Goal: Task Accomplishment & Management: Complete application form

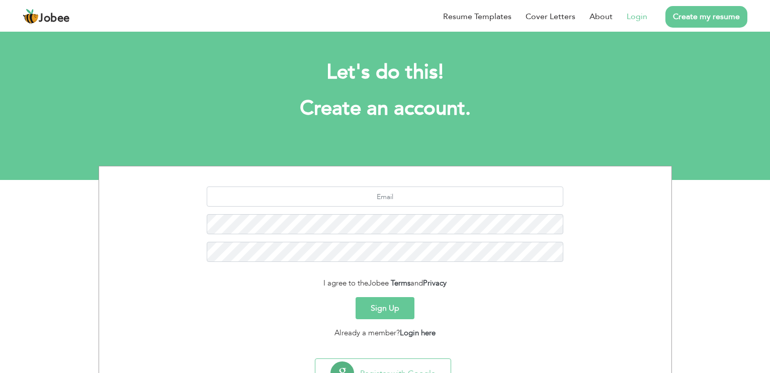
click at [639, 18] on link "Login" at bounding box center [637, 17] width 21 height 12
click at [411, 199] on input "text" at bounding box center [385, 197] width 357 height 20
paste input "mkaiftariqali@gmail.com"
type input "[EMAIL_ADDRESS][DOMAIN_NAME]"
click at [392, 309] on button "Sign Up" at bounding box center [385, 308] width 59 height 22
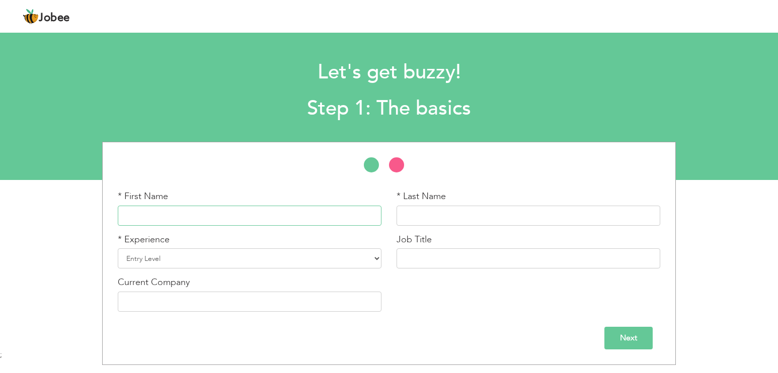
click at [210, 212] on input "text" at bounding box center [250, 216] width 264 height 20
type input "Kaif"
type input "Tariq"
click at [338, 210] on input "Kaif" at bounding box center [250, 216] width 264 height 20
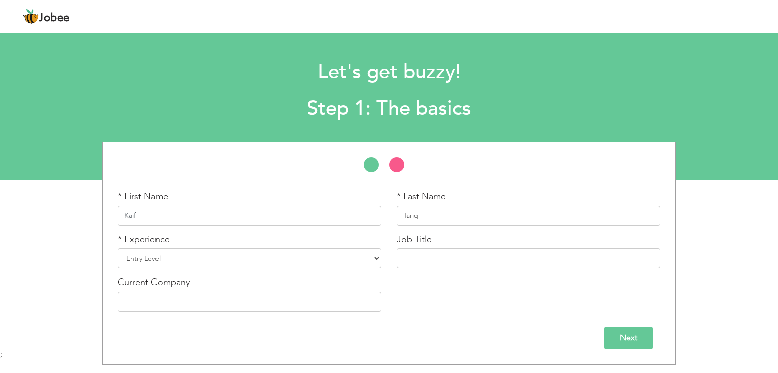
click at [338, 210] on input "Kaif" at bounding box center [250, 216] width 264 height 20
type input "[DEMOGRAPHIC_DATA]"
click at [442, 213] on input "Tariq" at bounding box center [528, 216] width 264 height 20
type input "T"
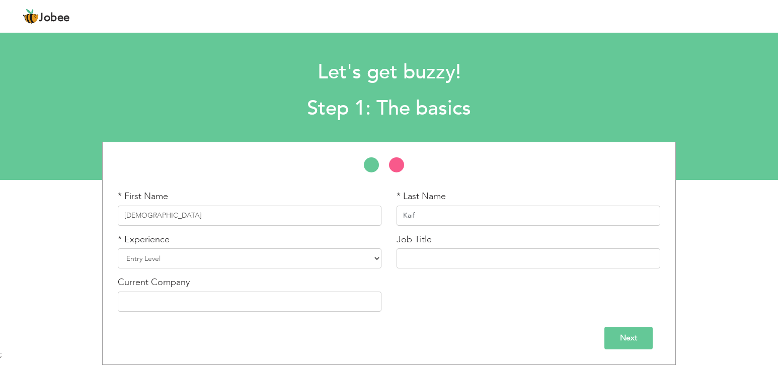
type input "Kaif"
click at [359, 256] on select "Entry Level Less than 1 Year 1 Year 2 Years 3 Years 4 Years 5 Years 6 Years 7 Y…" at bounding box center [250, 259] width 264 height 20
select select "4"
click at [118, 249] on select "Entry Level Less than 1 Year 1 Year 2 Years 3 Years 4 Years 5 Years 6 Years 7 Y…" at bounding box center [250, 259] width 264 height 20
click at [432, 252] on input "text" at bounding box center [528, 259] width 264 height 20
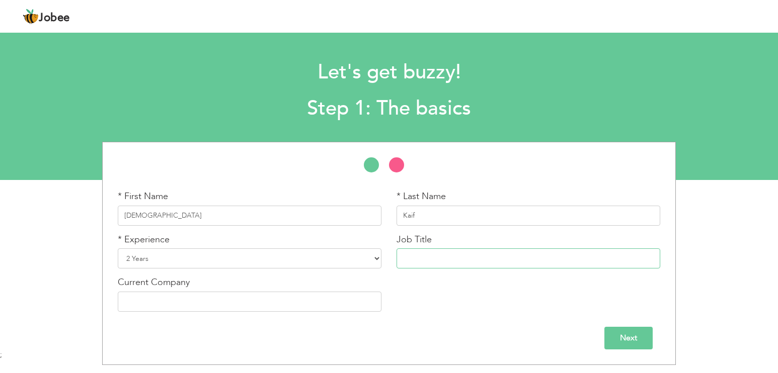
click at [435, 251] on input "text" at bounding box center [528, 259] width 264 height 20
paste input "Kitchen Assistant"
type input "Kitchen Assistant"
click at [307, 302] on input "text" at bounding box center [250, 302] width 264 height 20
type input "Pizza Online"
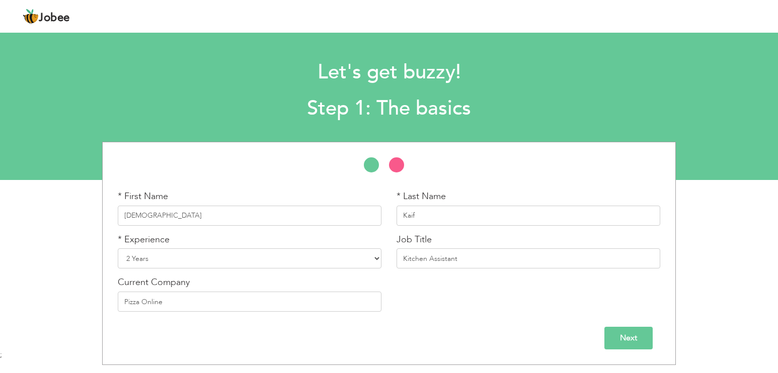
click at [622, 341] on input "Next" at bounding box center [628, 338] width 48 height 23
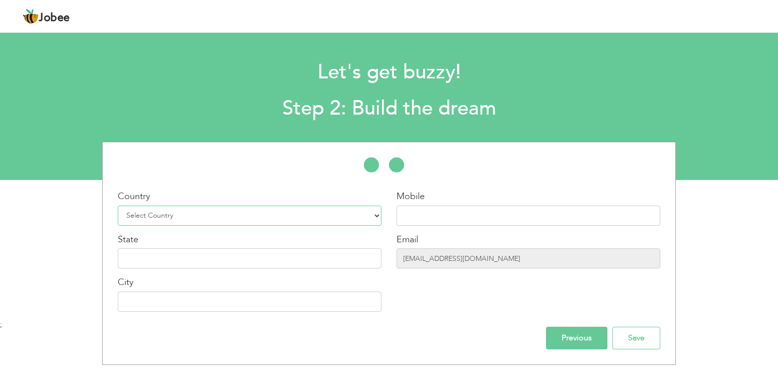
click at [247, 213] on select "Select Country Afghanistan Albania Algeria American Samoa Andorra Angola Anguil…" at bounding box center [250, 216] width 264 height 20
select select "166"
click at [118, 206] on select "Select Country Afghanistan Albania Algeria American Samoa Andorra Angola Anguil…" at bounding box center [250, 216] width 264 height 20
click at [508, 219] on input "text" at bounding box center [528, 216] width 264 height 20
type input "03004348773"
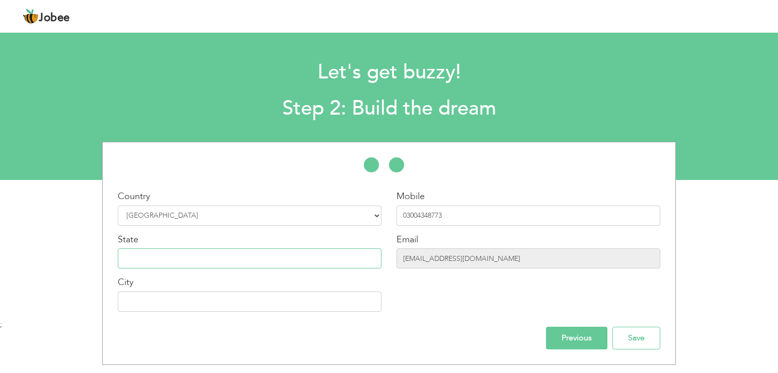
click at [299, 257] on input "text" at bounding box center [250, 259] width 264 height 20
type input "[GEOGRAPHIC_DATA]"
click at [641, 340] on input "Save" at bounding box center [636, 338] width 48 height 23
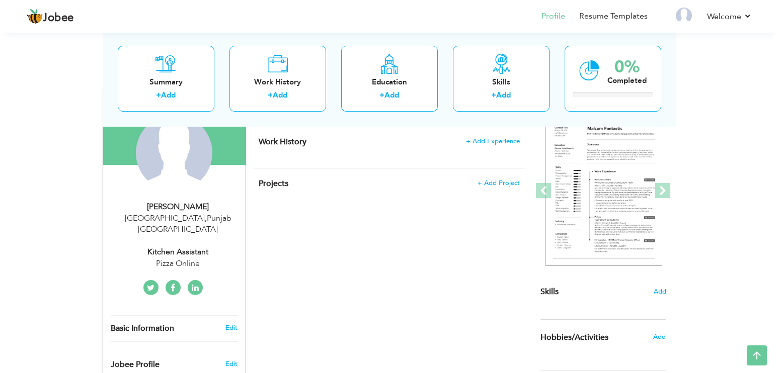
scroll to position [50, 0]
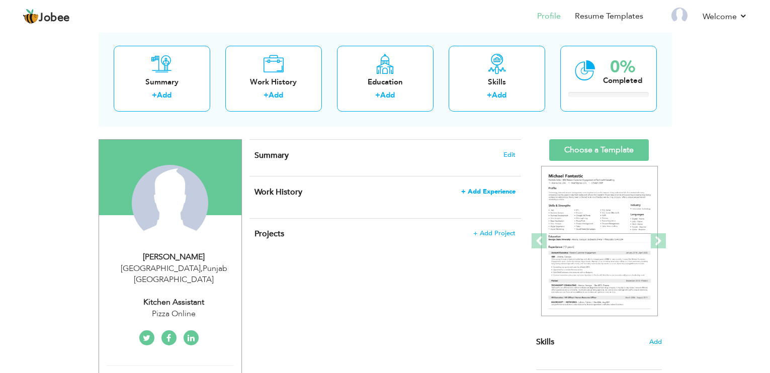
click at [486, 193] on span "+ Add Experience" at bounding box center [488, 191] width 54 height 7
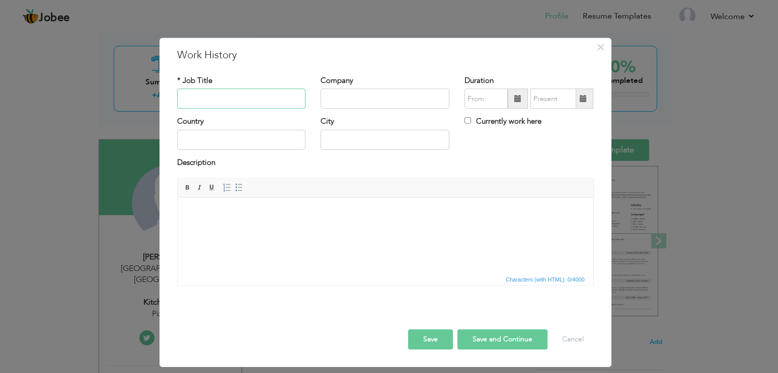
click at [241, 101] on input "text" at bounding box center [241, 99] width 129 height 20
paste input "Kitchen Assistant"
type input "Kitchen Assistant"
click at [410, 100] on input "text" at bounding box center [384, 99] width 129 height 20
type input "Pizza Online"
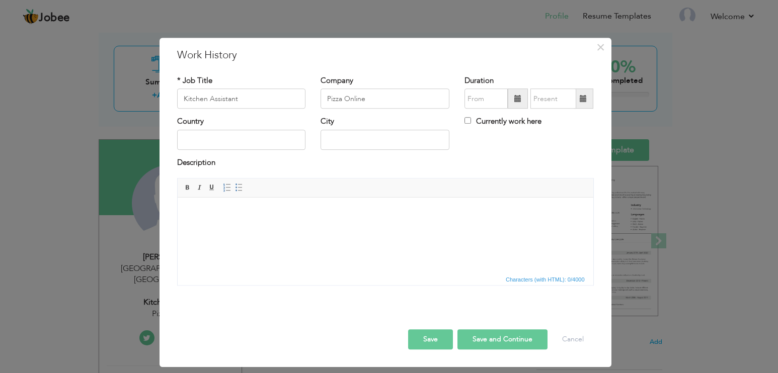
click at [519, 100] on span at bounding box center [517, 98] width 7 height 7
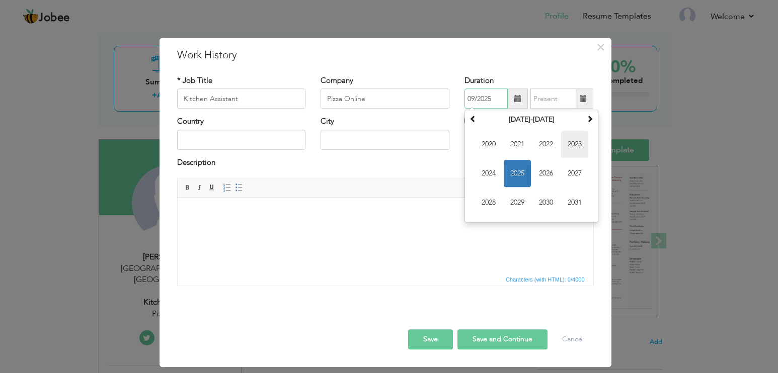
click at [584, 147] on span "2023" at bounding box center [574, 144] width 27 height 27
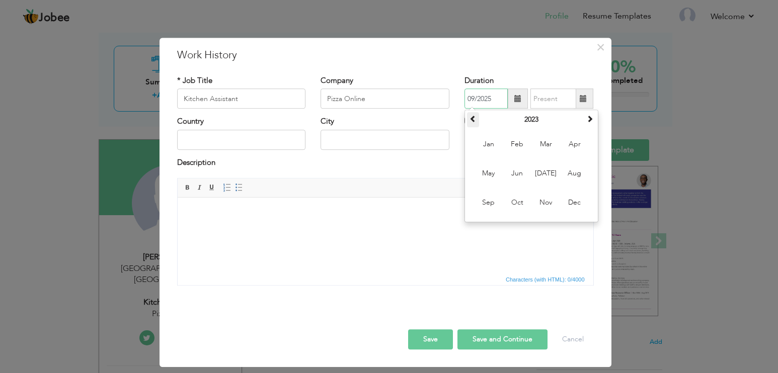
click at [474, 116] on span at bounding box center [472, 119] width 7 height 7
click at [593, 122] on span at bounding box center [589, 119] width 7 height 7
click at [567, 174] on span "Aug" at bounding box center [574, 173] width 27 height 27
type input "08/2023"
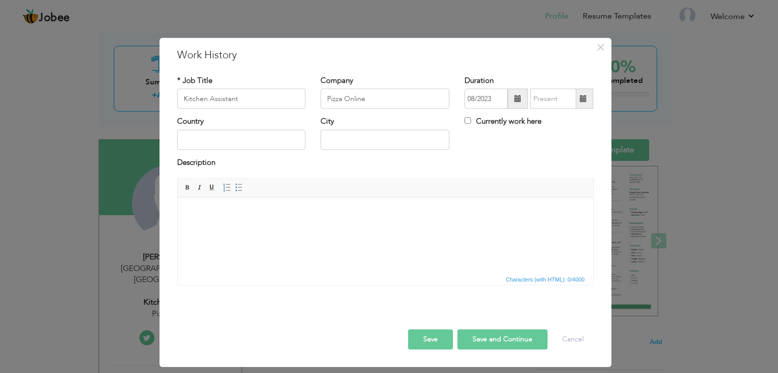
click at [584, 101] on span at bounding box center [583, 98] width 7 height 7
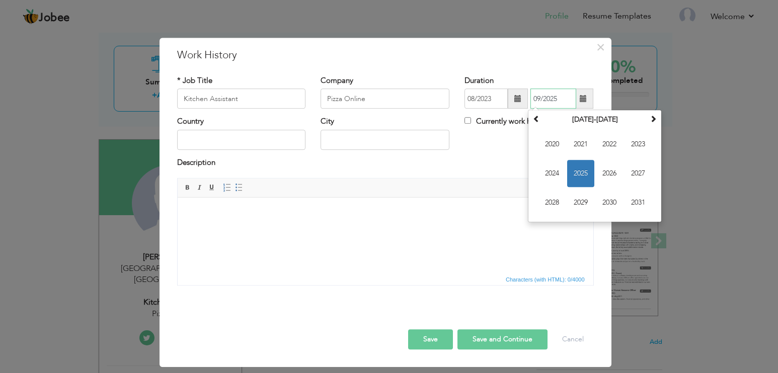
click at [579, 174] on span "2025" at bounding box center [580, 173] width 27 height 27
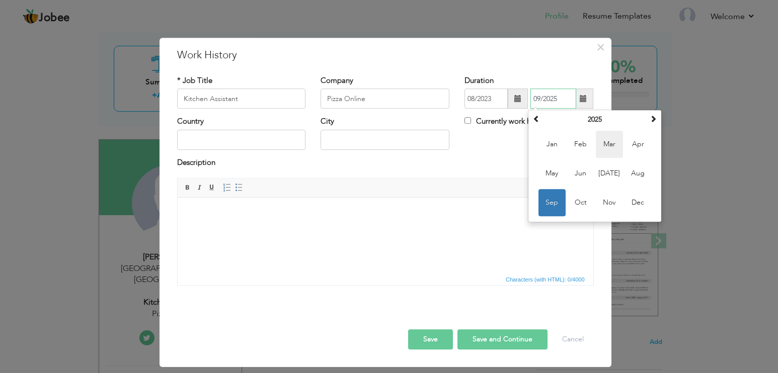
click at [608, 147] on span "Mar" at bounding box center [609, 144] width 27 height 27
type input "03/2025"
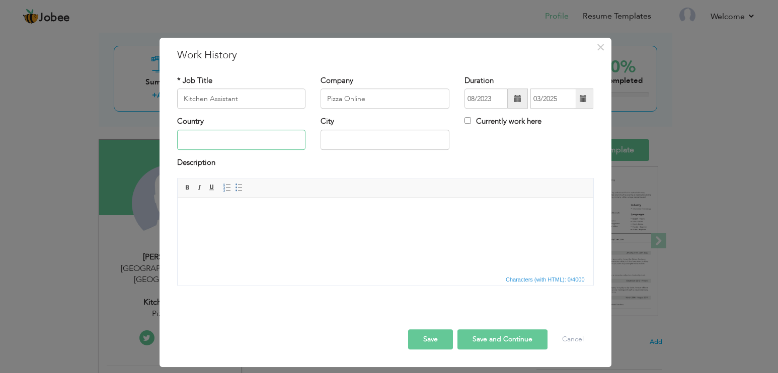
click at [241, 140] on input "text" at bounding box center [241, 140] width 129 height 20
type input "[GEOGRAPHIC_DATA]"
click at [368, 130] on input "text" at bounding box center [384, 140] width 129 height 20
type input "[GEOGRAPHIC_DATA]"
click at [380, 225] on html at bounding box center [385, 213] width 416 height 31
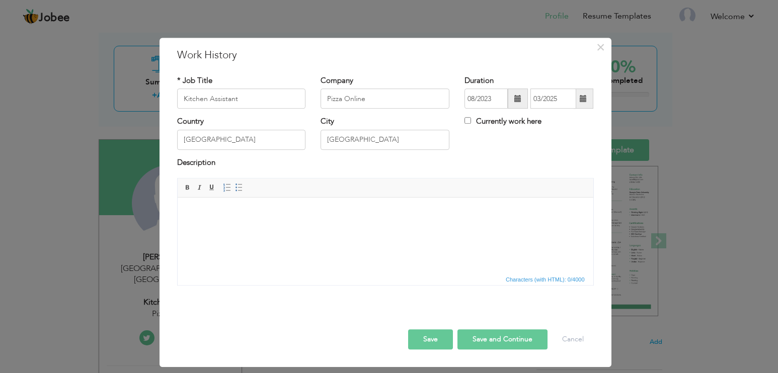
click at [249, 220] on html at bounding box center [385, 213] width 416 height 31
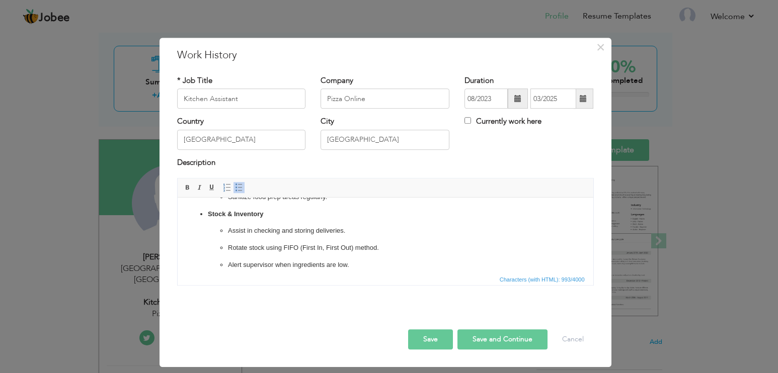
scroll to position [210, 0]
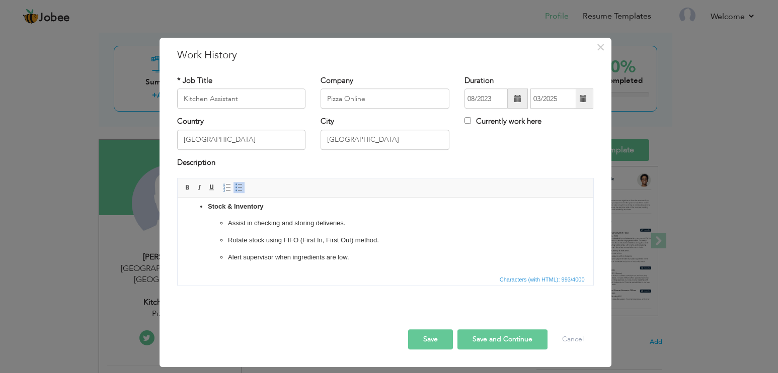
click at [273, 277] on span "Characters (with HTML): 993/4000" at bounding box center [386, 279] width 416 height 12
click at [372, 262] on p "Alert supervisor when ingredients are low." at bounding box center [384, 258] width 315 height 11
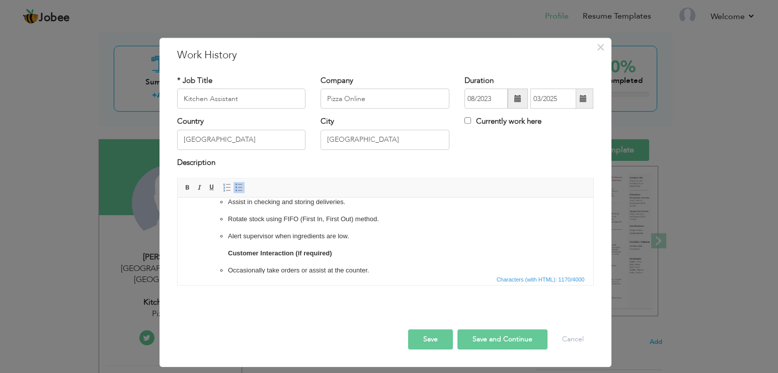
scroll to position [249, 0]
click at [224, 235] on ul "Assist in checking and storing deliveries. Rotate stock using FIFO (First In, F…" at bounding box center [384, 228] width 355 height 96
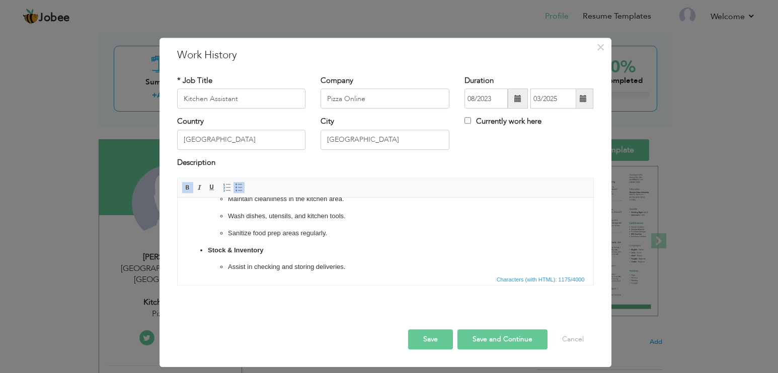
scroll to position [148, 0]
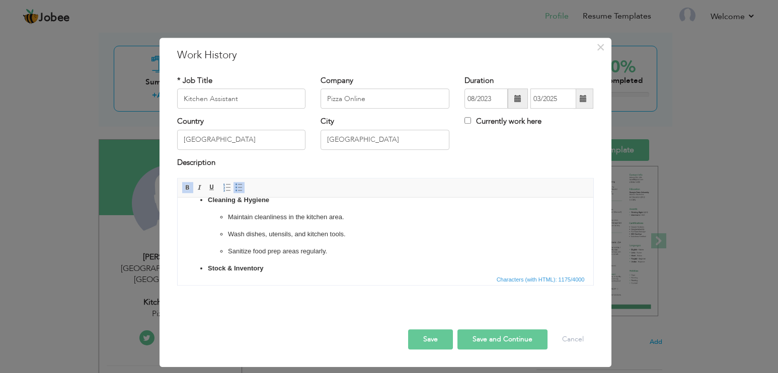
click at [241, 188] on span at bounding box center [239, 188] width 8 height 8
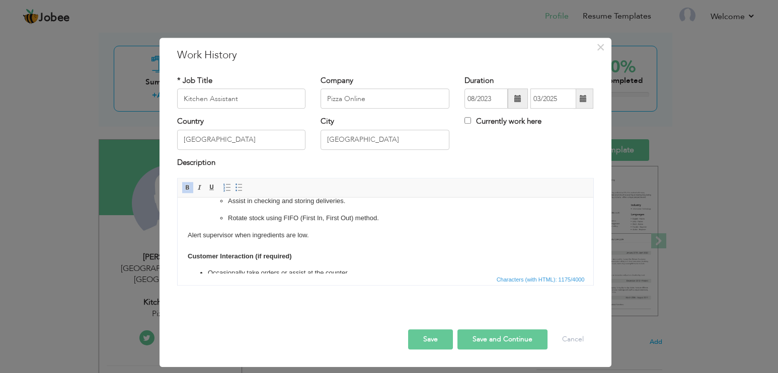
scroll to position [215, 0]
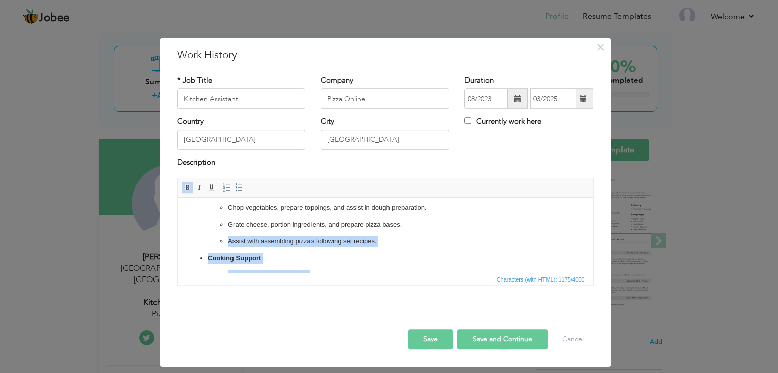
drag, startPoint x: 200, startPoint y: 203, endPoint x: 225, endPoint y: 199, distance: 25.1
click at [225, 199] on ul "Food Preparation Chop vegetables, prepare toppings, and assist in dough prepara…" at bounding box center [384, 310] width 395 height 249
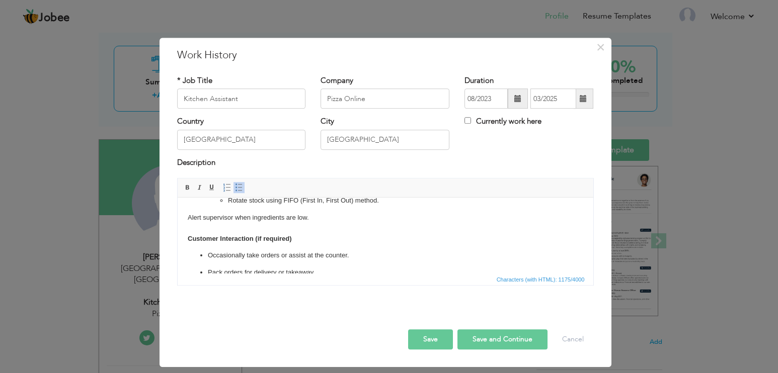
scroll to position [265, 0]
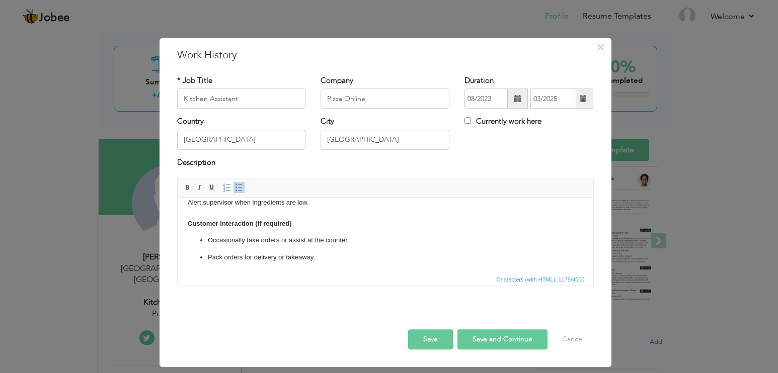
click at [354, 260] on p "Pack orders for delivery or takeaway." at bounding box center [384, 258] width 355 height 11
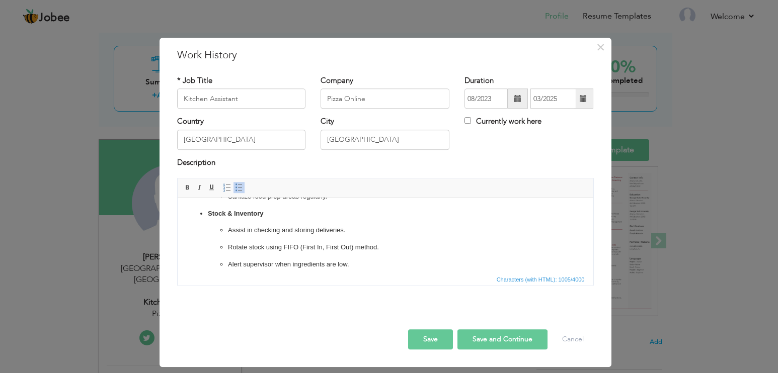
scroll to position [221, 0]
drag, startPoint x: 504, startPoint y: 471, endPoint x: 320, endPoint y: 242, distance: 293.0
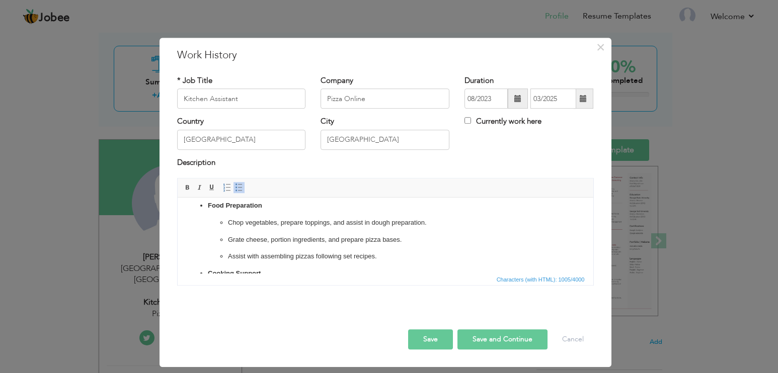
scroll to position [0, 0]
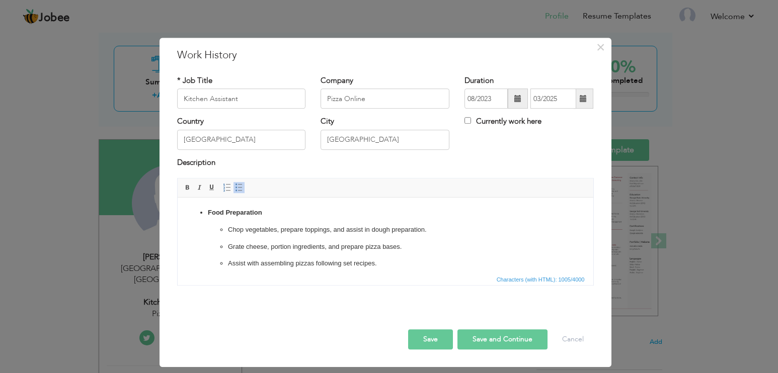
drag, startPoint x: 360, startPoint y: 261, endPoint x: 340, endPoint y: 257, distance: 20.9
click at [340, 257] on ul "Food Preparation Chop vegetables, prepare toppings, and assist in dough prepara…" at bounding box center [384, 346] width 395 height 276
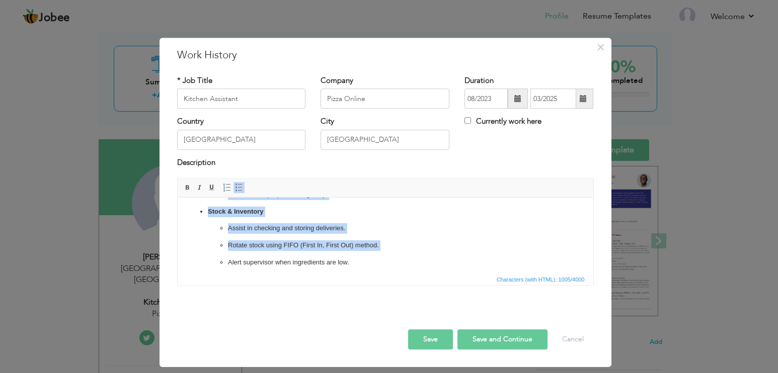
scroll to position [221, 0]
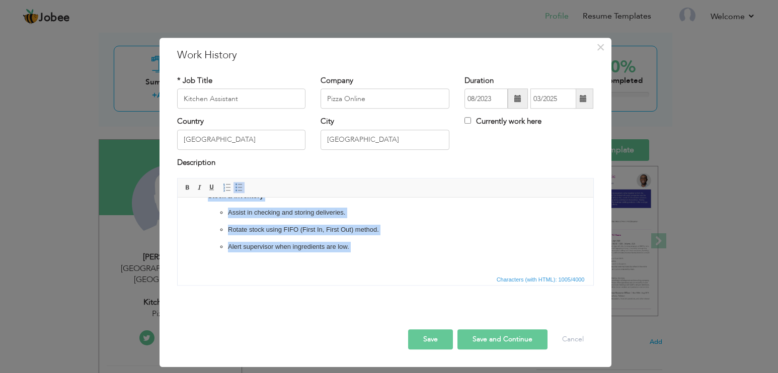
drag, startPoint x: 198, startPoint y: 210, endPoint x: 525, endPoint y: 480, distance: 423.8
click at [348, 273] on html "Food Preparation Chop vegetables, prepare toppings, and assist in dough prepara…" at bounding box center [385, 125] width 416 height 296
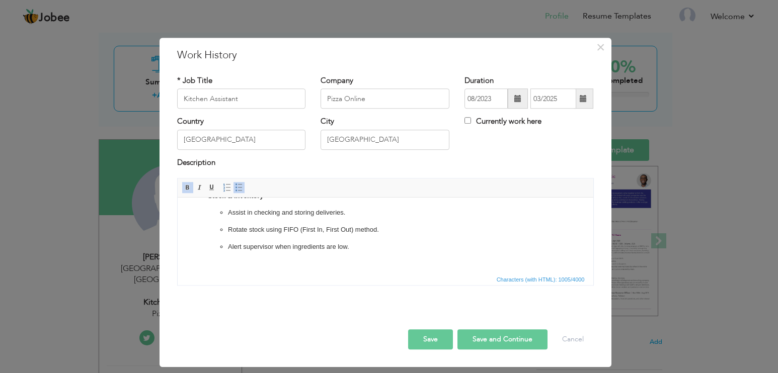
scroll to position [0, 0]
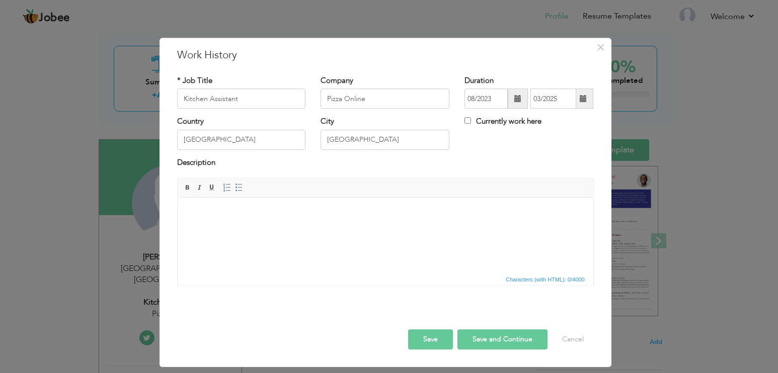
click at [292, 221] on html at bounding box center [385, 213] width 416 height 31
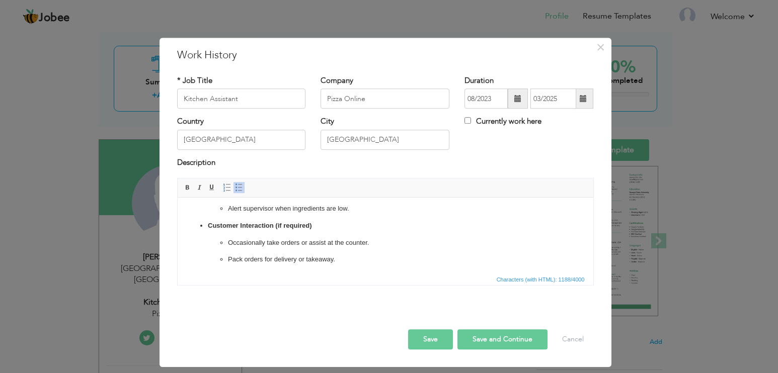
scroll to position [261, 0]
click at [314, 227] on p "Customer Interaction (if required)" at bounding box center [384, 224] width 355 height 11
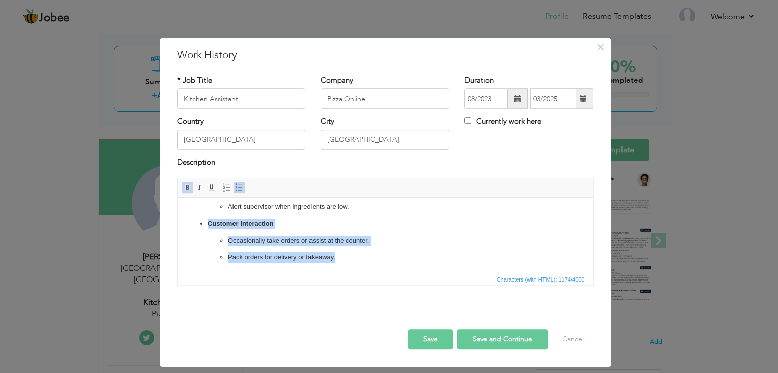
drag, startPoint x: 355, startPoint y: 254, endPoint x: 198, endPoint y: 225, distance: 159.1
click at [198, 225] on ul "Food Preparation Chop vegetables, prepare toppings, and assist in dough prepara…" at bounding box center [384, 105] width 395 height 316
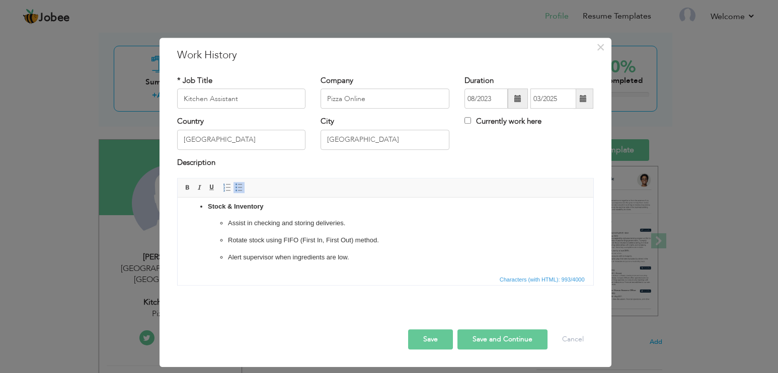
scroll to position [210, 0]
click at [442, 341] on button "Save" at bounding box center [430, 339] width 45 height 20
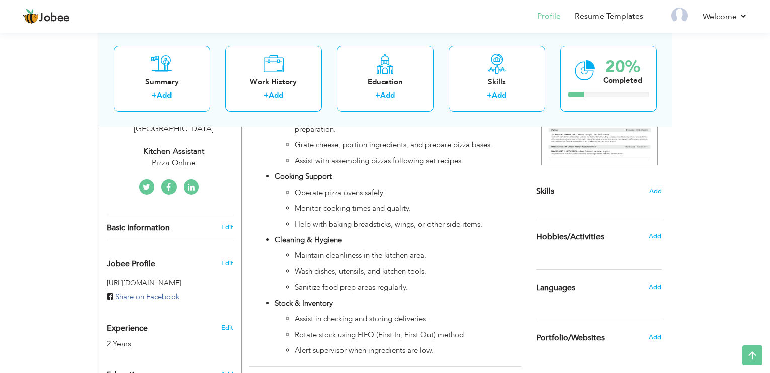
scroll to position [252, 0]
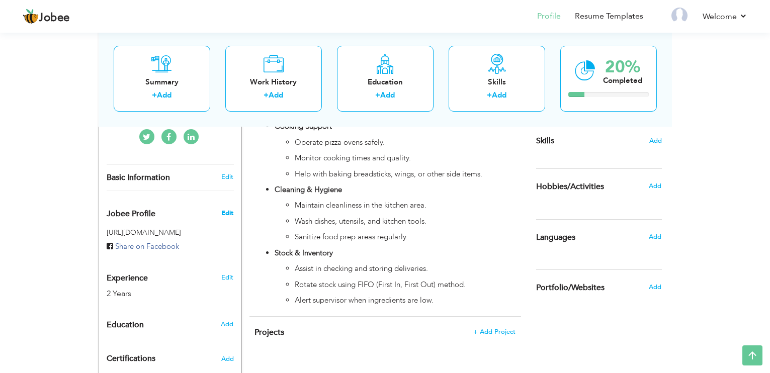
click at [232, 209] on span "Edit" at bounding box center [227, 213] width 12 height 9
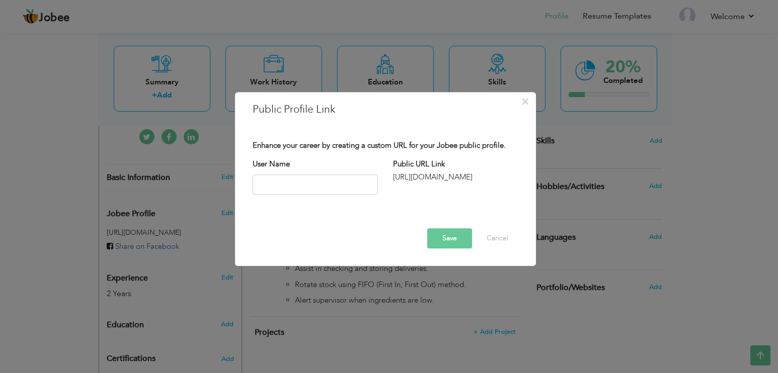
click at [409, 171] on div "Public URL Link http://jobee.io/profile/" at bounding box center [455, 171] width 140 height 24
click at [420, 177] on div "http://jobee.io/profile/" at bounding box center [455, 177] width 125 height 11
drag, startPoint x: 439, startPoint y: 151, endPoint x: 485, endPoint y: 154, distance: 46.4
click at [485, 154] on div "Enhance your career by creating a custom URL for your Jobee public profile." at bounding box center [385, 150] width 281 height 18
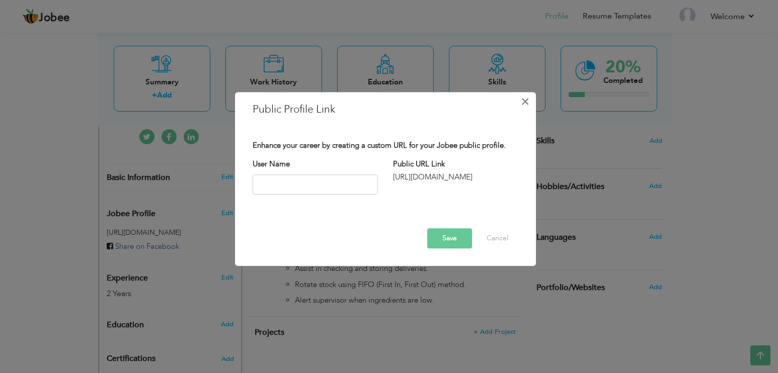
click at [524, 102] on span "×" at bounding box center [525, 102] width 9 height 18
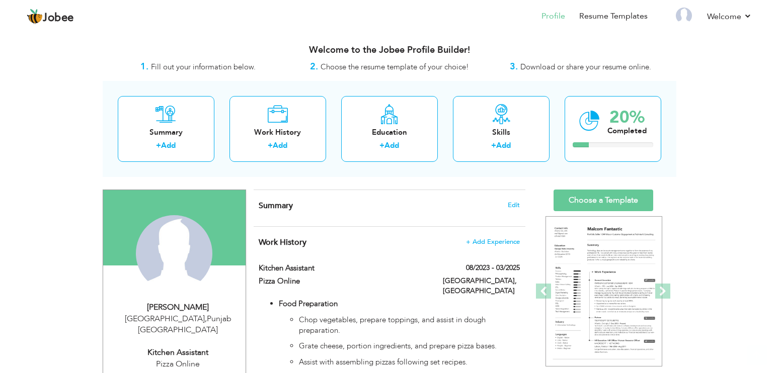
scroll to position [50, 0]
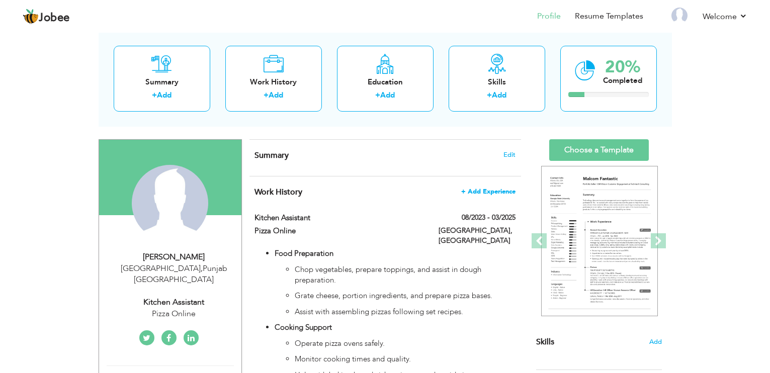
click at [505, 190] on span "+ Add Experience" at bounding box center [488, 191] width 54 height 7
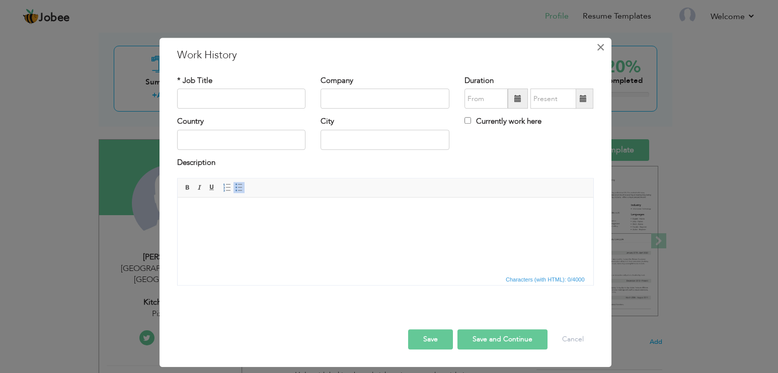
click at [599, 50] on span "×" at bounding box center [600, 47] width 9 height 18
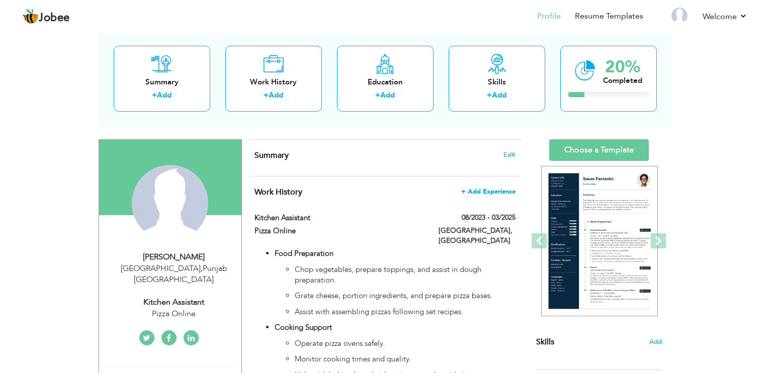
click at [504, 191] on span "+ Add Experience" at bounding box center [488, 191] width 54 height 7
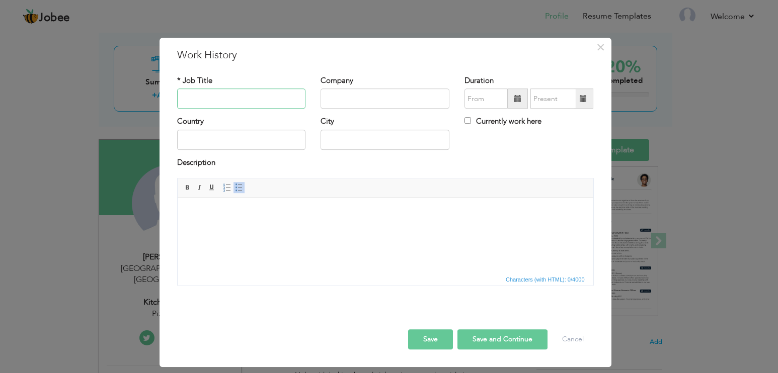
click at [268, 99] on input "text" at bounding box center [241, 99] width 129 height 20
paste input "Food Preparation Chop vegetables, prepare toppings, and assist in dough prepara…"
type input "Food Preparation Chop vegetables, prepare toppings, and assist in dough prepara…"
click at [268, 99] on input "Food Preparation Chop vegetables, prepare toppings, and assist in dough prepara…" at bounding box center [241, 99] width 129 height 20
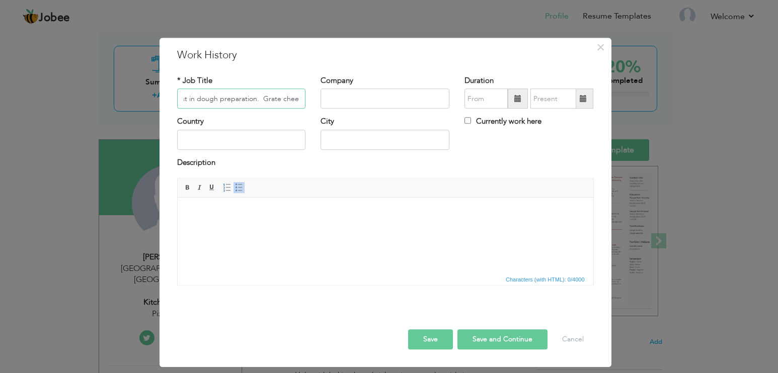
click at [268, 99] on input "Food Preparation Chop vegetables, prepare toppings, and assist in dough prepara…" at bounding box center [241, 99] width 129 height 20
click at [240, 100] on input "Ki" at bounding box center [241, 99] width 129 height 20
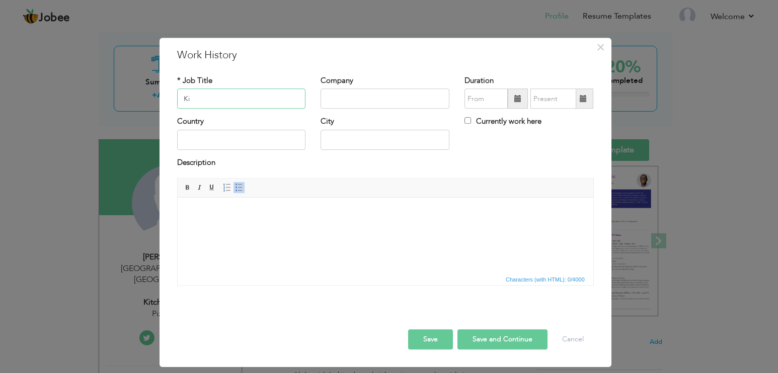
click at [240, 100] on input "Ki" at bounding box center [241, 99] width 129 height 20
paste input "tchen Assistant"
type input "Kitchen Assistant"
click at [376, 96] on input "text" at bounding box center [384, 99] width 129 height 20
type input "Burger Sauces"
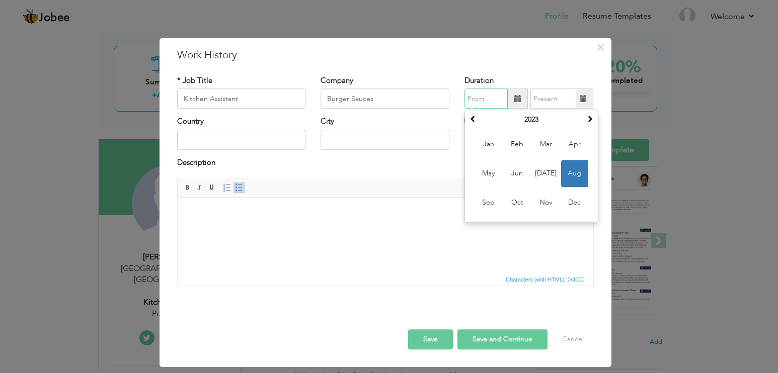
click at [486, 99] on input "text" at bounding box center [485, 99] width 43 height 20
click at [510, 99] on span at bounding box center [518, 99] width 20 height 20
click at [587, 118] on span at bounding box center [589, 119] width 7 height 7
click at [568, 144] on span "Apr" at bounding box center [574, 144] width 27 height 27
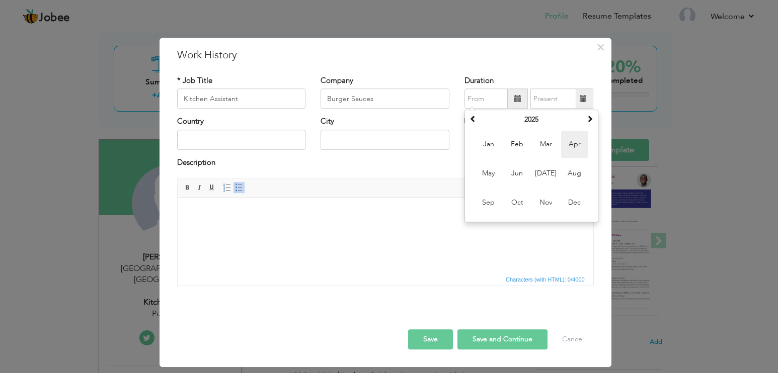
type input "04/2025"
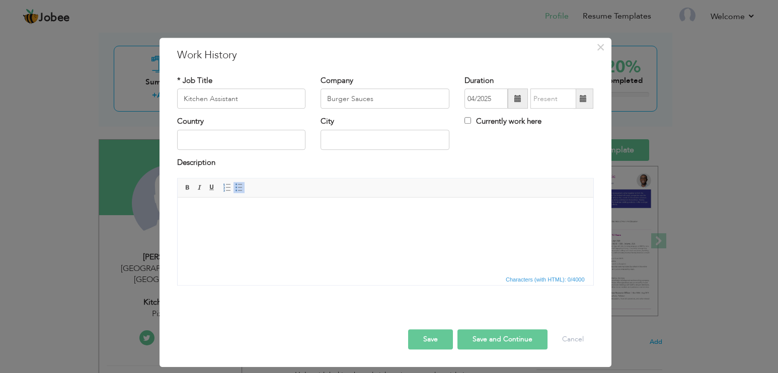
click at [585, 98] on span at bounding box center [583, 98] width 7 height 7
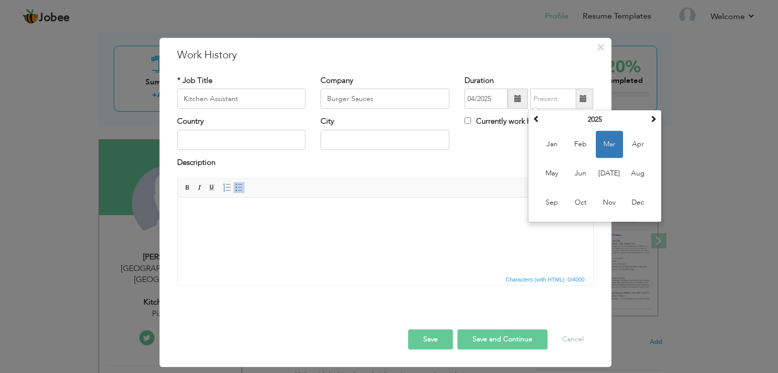
click at [471, 117] on label "Currently work here" at bounding box center [502, 122] width 77 height 11
click at [471, 118] on input "Currently work here" at bounding box center [467, 121] width 7 height 7
checkbox input "true"
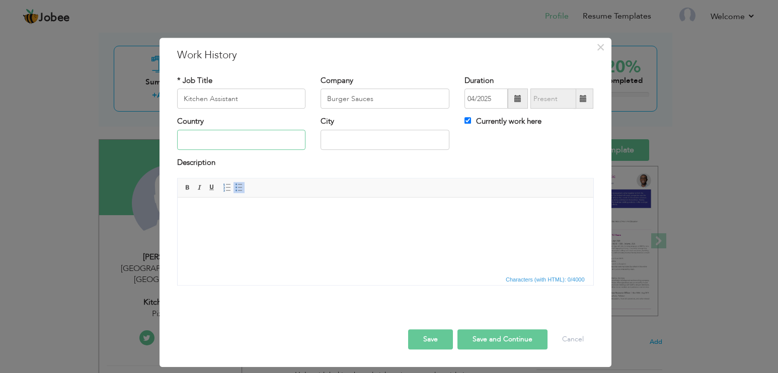
click at [236, 141] on input "text" at bounding box center [241, 140] width 129 height 20
type input "[GEOGRAPHIC_DATA]"
click at [302, 227] on html at bounding box center [385, 213] width 416 height 31
click at [291, 228] on html at bounding box center [385, 213] width 416 height 31
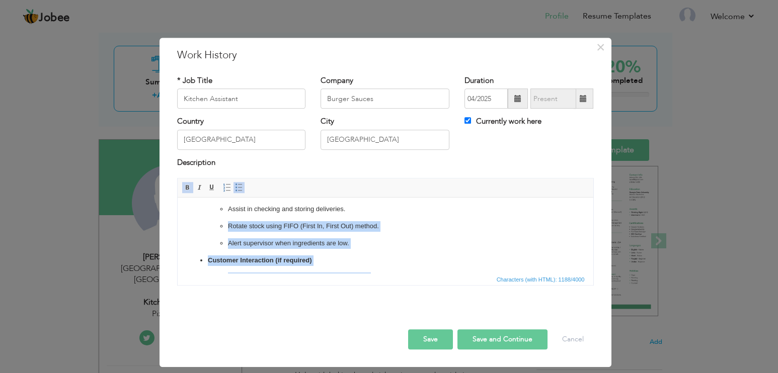
scroll to position [218, 0]
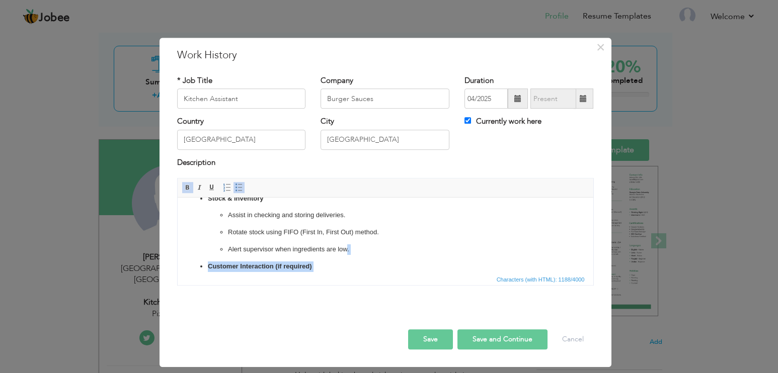
drag, startPoint x: 363, startPoint y: 257, endPoint x: 345, endPoint y: 249, distance: 19.8
click at [345, 249] on ul "Food Preparation Chop vegetables, prepare toppings, and assist in dough prepara…" at bounding box center [384, 147] width 395 height 316
copy ul ". Customer Interaction (if required) Occasionally take orders or assist at the …"
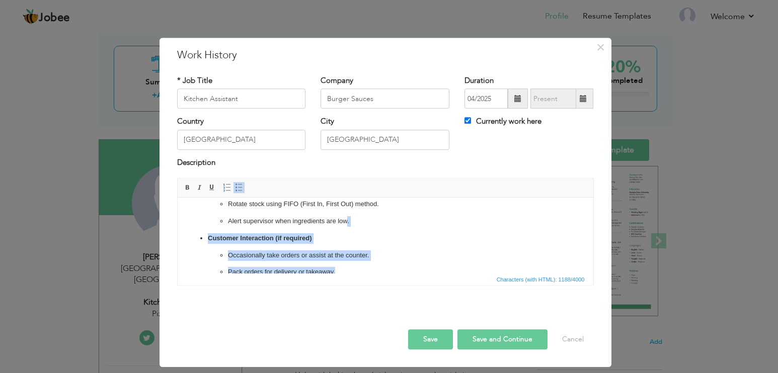
scroll to position [261, 0]
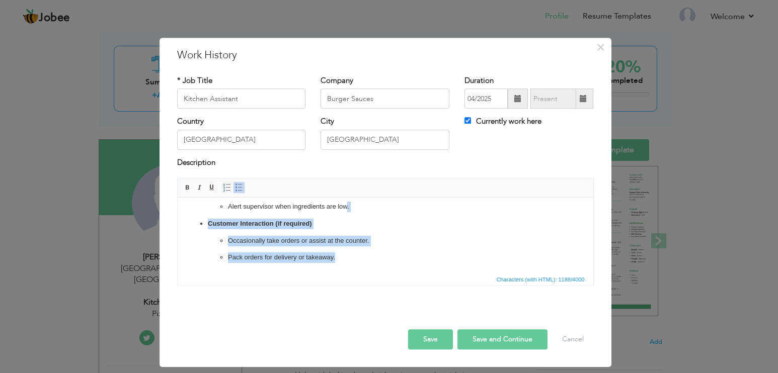
click at [319, 221] on p "Customer Interaction (if required)" at bounding box center [384, 224] width 355 height 11
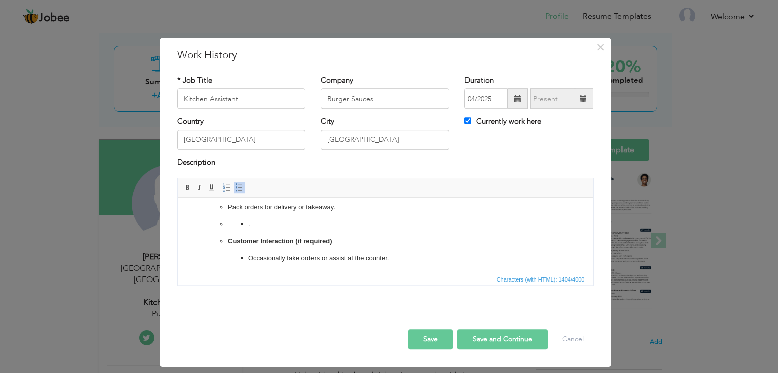
scroll to position [329, 0]
click at [290, 210] on p "." at bounding box center [384, 207] width 275 height 11
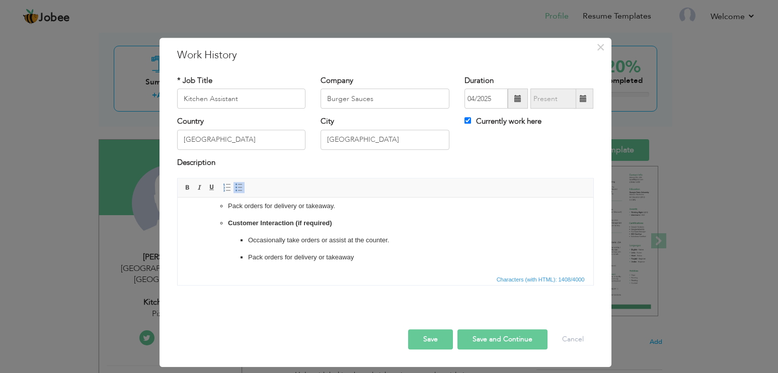
click at [349, 205] on p "Pack orders for delivery or takeaway." at bounding box center [384, 206] width 315 height 11
drag, startPoint x: 217, startPoint y: 221, endPoint x: 227, endPoint y: 221, distance: 10.1
click at [227, 221] on ul "Occasionally take orders or assist at the counter. Pack orders for delivery or …" at bounding box center [384, 233] width 355 height 96
click at [244, 223] on ul at bounding box center [384, 223] width 315 height 11
click at [224, 223] on ul "Occasionally take orders or assist at the counter. Pack orders for delivery or …" at bounding box center [384, 224] width 355 height 78
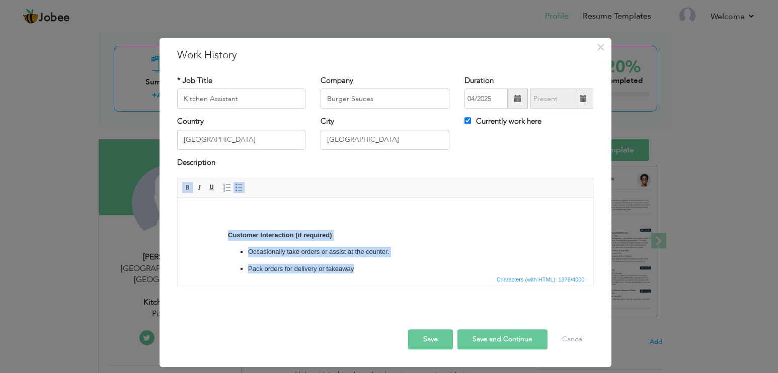
scroll to position [303, 0]
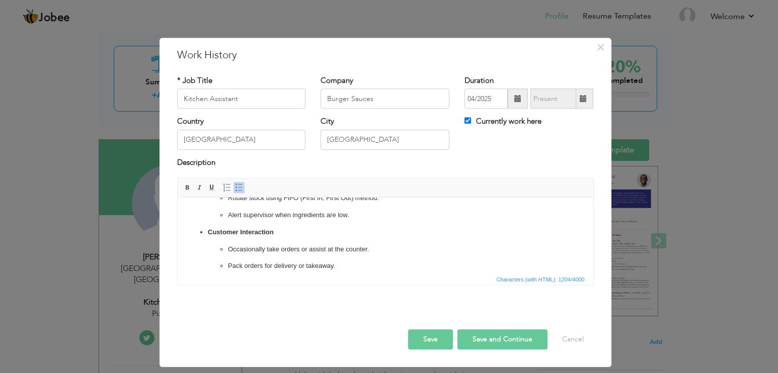
click at [375, 264] on p "Pack orders for delivery or takeaway." at bounding box center [384, 287] width 315 height 52
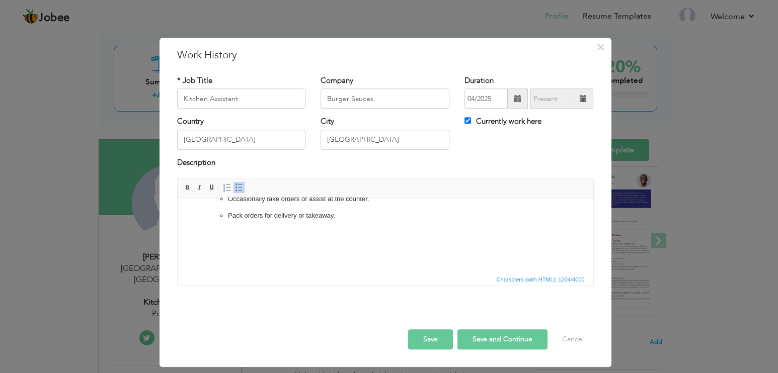
click at [204, 229] on ul "Food Preparation Chop vegetables, prepare toppings, and assist in dough prepara…" at bounding box center [384, 84] width 395 height 358
click at [355, 223] on p "Pack orders for delivery or takeaway." at bounding box center [384, 237] width 315 height 52
click at [357, 219] on p "Pack orders for delivery or takeaway." at bounding box center [384, 237] width 315 height 52
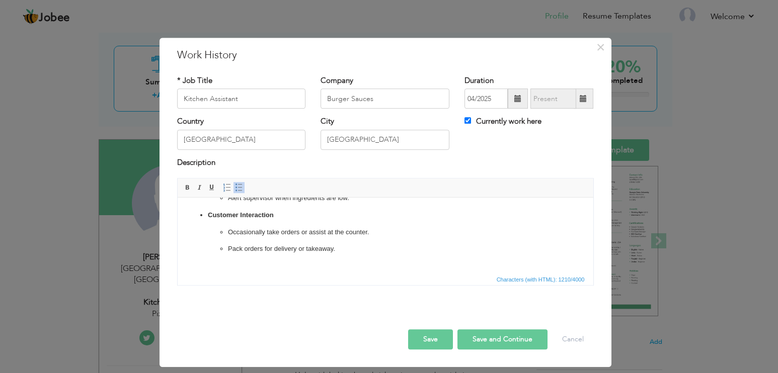
scroll to position [213, 0]
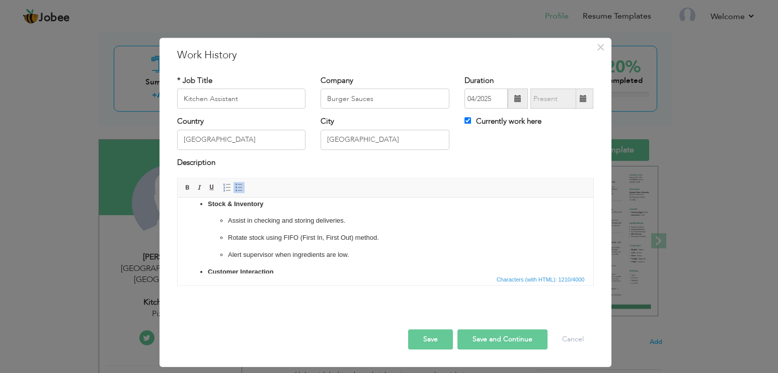
click at [236, 186] on span at bounding box center [239, 188] width 8 height 8
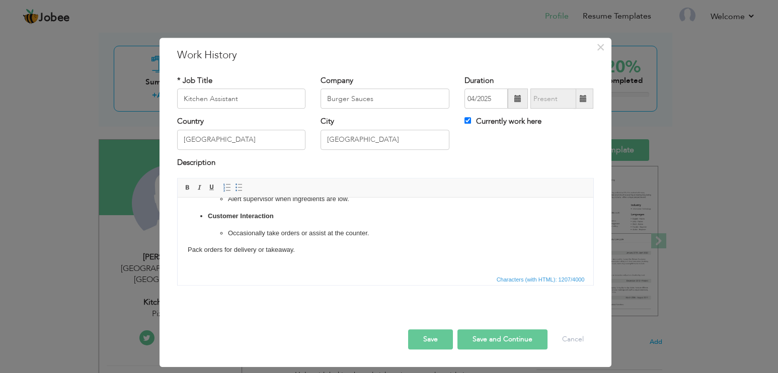
scroll to position [252, 0]
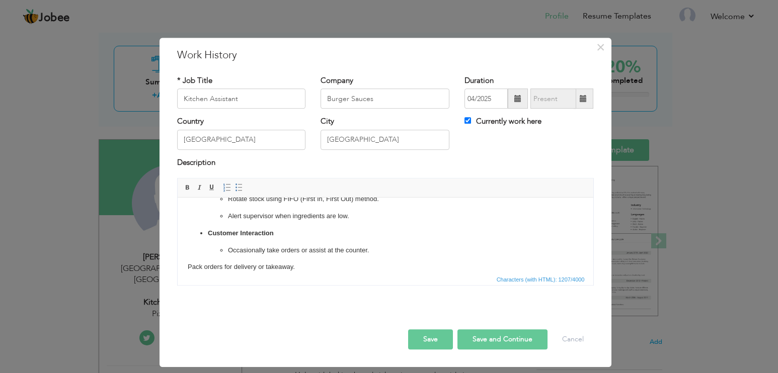
click at [377, 252] on p "Occasionally take orders or assist at the counter." at bounding box center [384, 250] width 315 height 11
click at [186, 268] on html "Food Preparation Chop vegetables, prepare toppings, and assist in dough prepara…" at bounding box center [385, 145] width 416 height 399
click at [236, 189] on span at bounding box center [239, 188] width 8 height 8
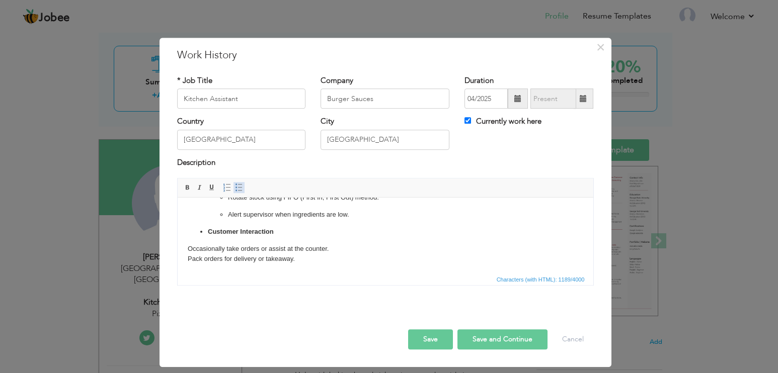
click at [236, 189] on span at bounding box center [239, 188] width 8 height 8
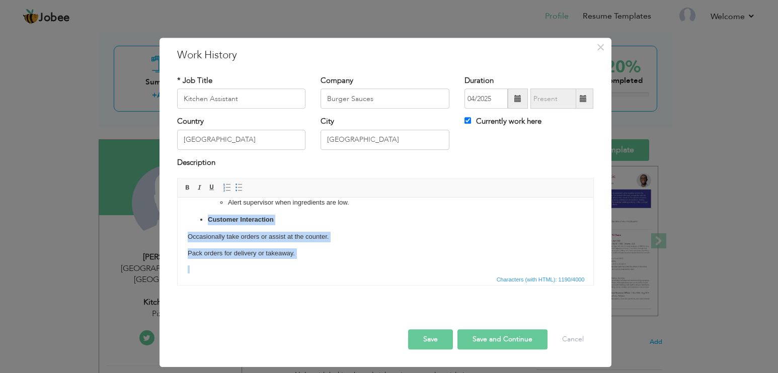
drag, startPoint x: 198, startPoint y: 230, endPoint x: 302, endPoint y: 263, distance: 108.8
click at [302, 263] on body "Food Preparation Chop vegetables, prepare toppings, and assist in dough prepara…" at bounding box center [384, 136] width 395 height 386
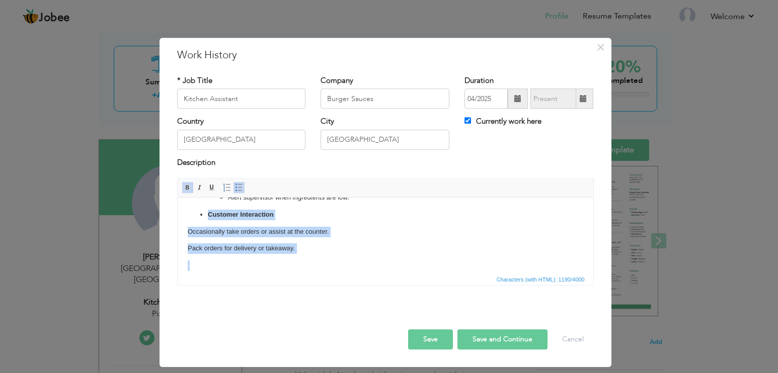
click at [237, 188] on span at bounding box center [239, 188] width 8 height 8
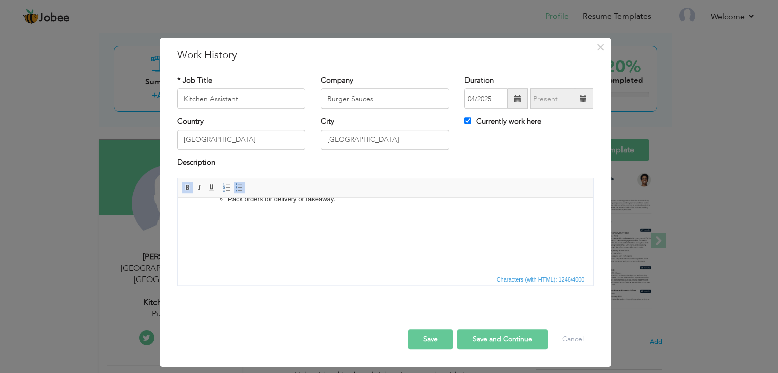
scroll to position [302, 0]
click at [273, 230] on p "Pack orders for delivery or takeaway." at bounding box center [384, 275] width 315 height 126
click at [437, 348] on button "Save" at bounding box center [430, 339] width 45 height 20
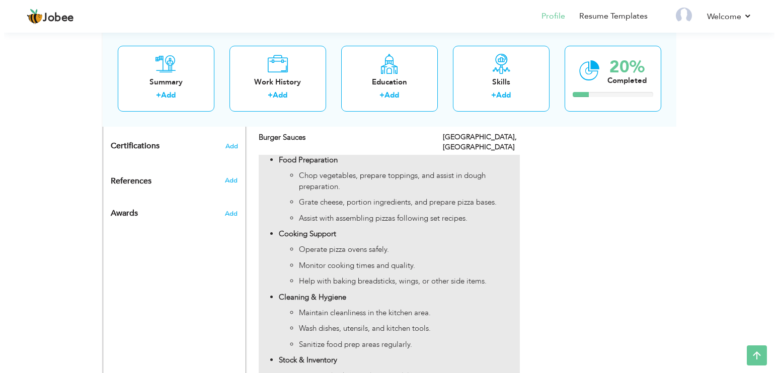
scroll to position [503, 0]
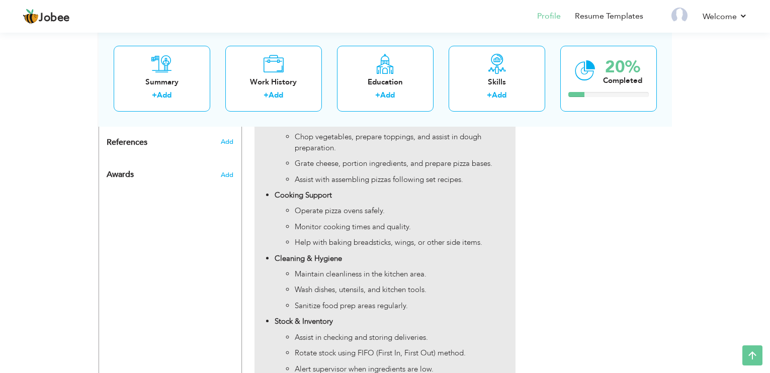
click at [478, 269] on ul "Maintain cleanliness in the kitchen area. Wash dishes, utensils, and kitchen to…" at bounding box center [395, 290] width 240 height 42
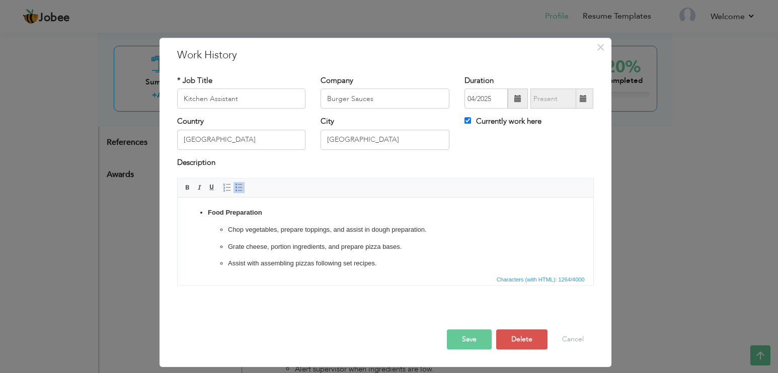
click at [438, 167] on div "Description" at bounding box center [385, 163] width 417 height 13
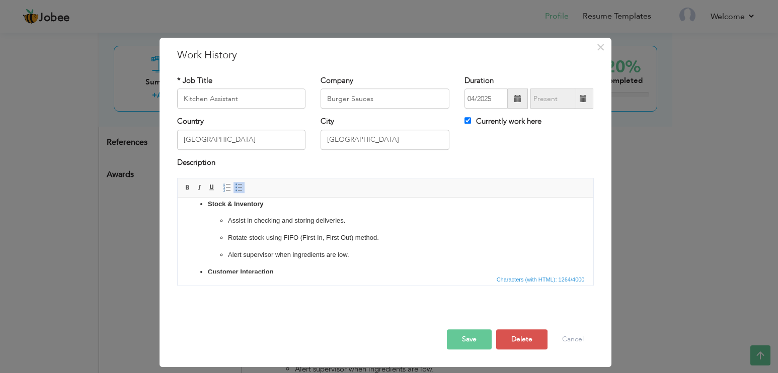
scroll to position [156, 0]
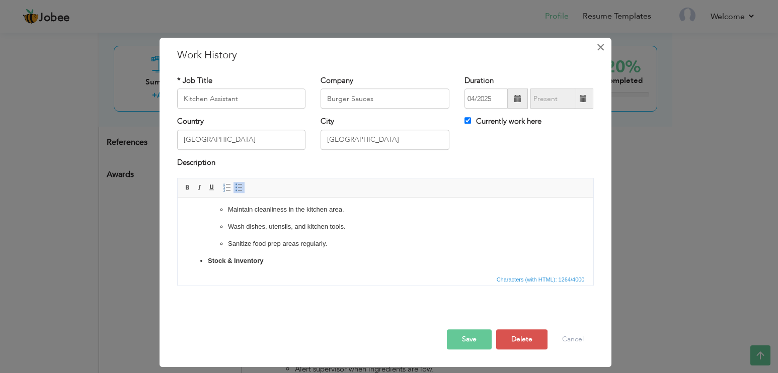
drag, startPoint x: 599, startPoint y: 46, endPoint x: 582, endPoint y: 78, distance: 36.2
click at [599, 46] on span "×" at bounding box center [600, 47] width 9 height 18
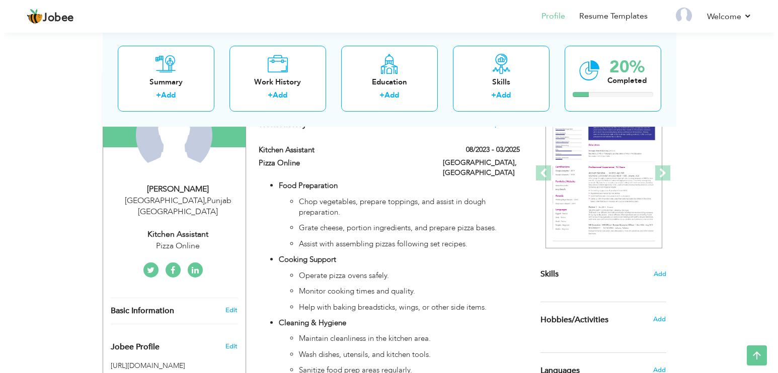
scroll to position [101, 0]
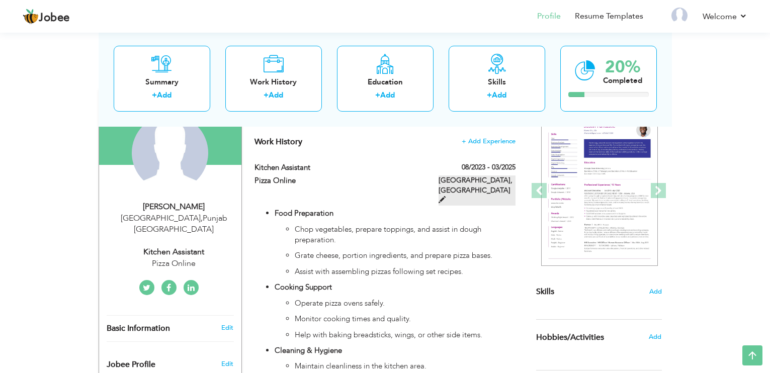
click at [446, 196] on span at bounding box center [442, 199] width 7 height 7
type input "Pizza Online"
type input "08/2023"
type input "03/2025"
checkbox input "false"
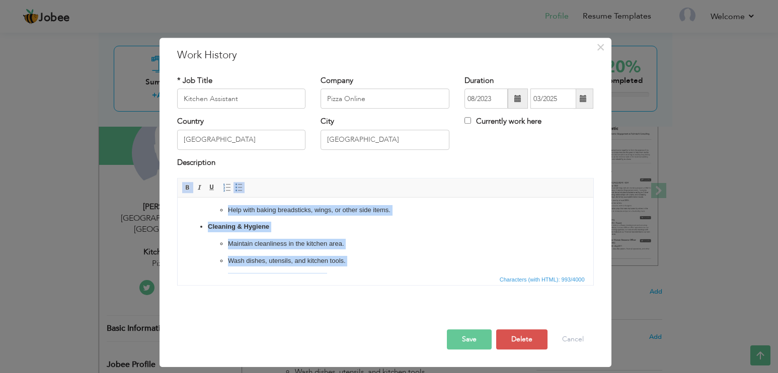
scroll to position [109, 0]
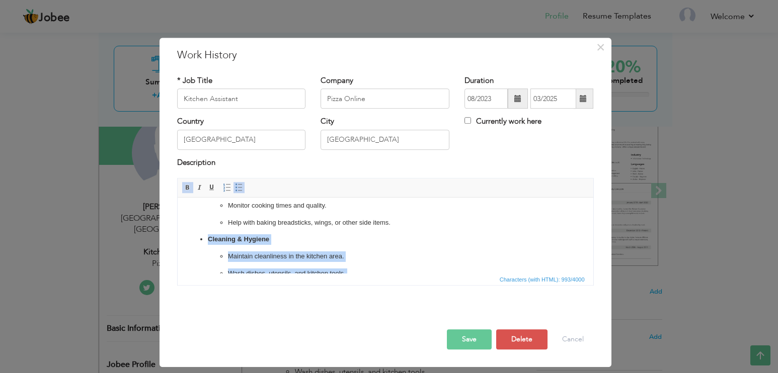
drag, startPoint x: 330, startPoint y: 244, endPoint x: 207, endPoint y: 241, distance: 122.8
click at [207, 241] on li "Cleaning & Hygiene Maintain cleanliness in the kitchen area. Wash dishes, utens…" at bounding box center [384, 264] width 355 height 61
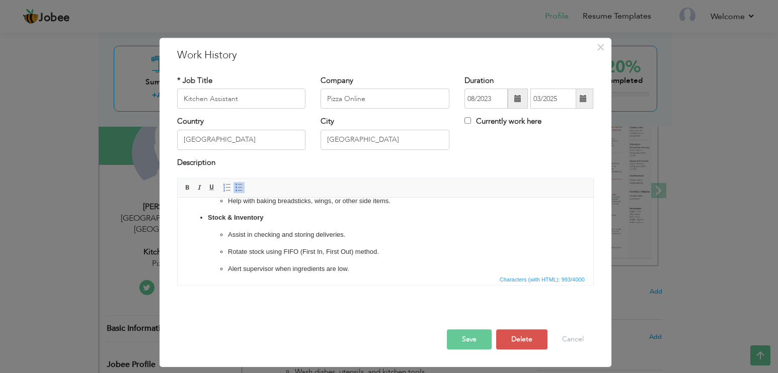
scroll to position [142, 0]
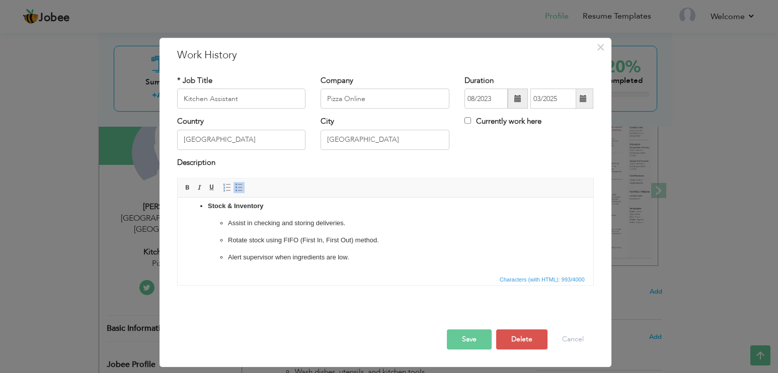
click at [357, 255] on p "Alert supervisor when ingredients are low." at bounding box center [384, 258] width 315 height 11
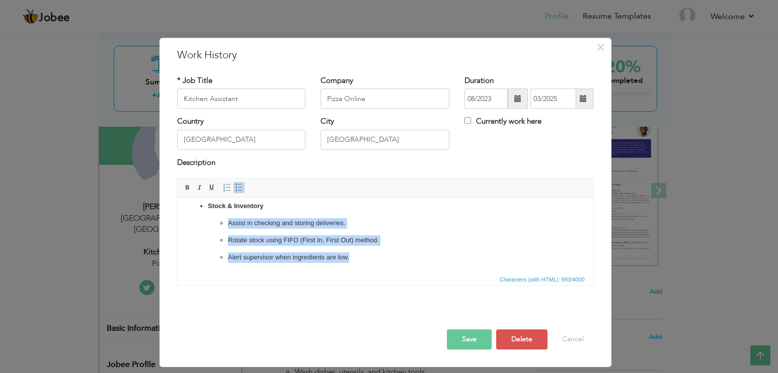
drag, startPoint x: 341, startPoint y: 257, endPoint x: 238, endPoint y: 216, distance: 110.2
click at [238, 216] on li "Stock & Inventory Assist in checking and storing deliveries. Rotate stock using…" at bounding box center [384, 231] width 355 height 61
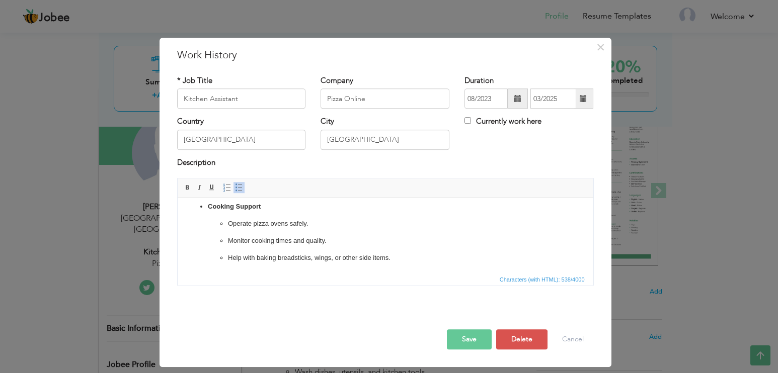
scroll to position [74, 0]
click at [467, 340] on button "Save" at bounding box center [469, 339] width 45 height 20
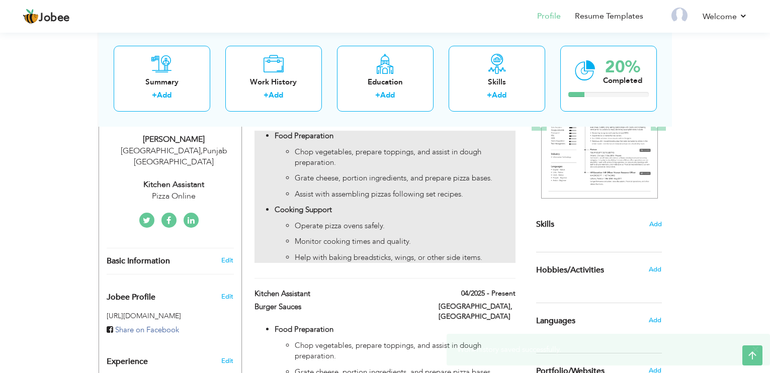
scroll to position [151, 0]
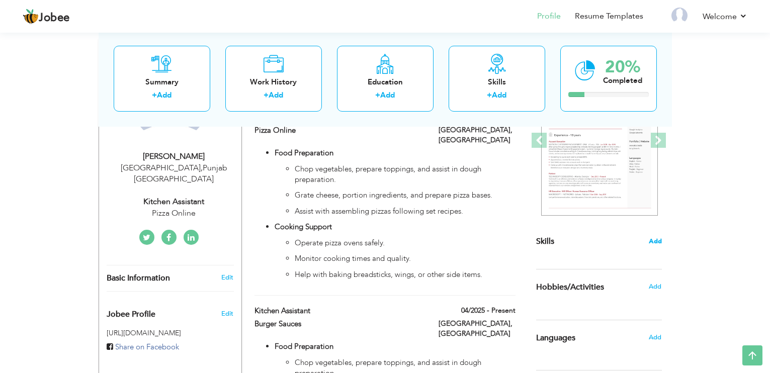
click at [657, 239] on span "Add" at bounding box center [655, 242] width 13 height 10
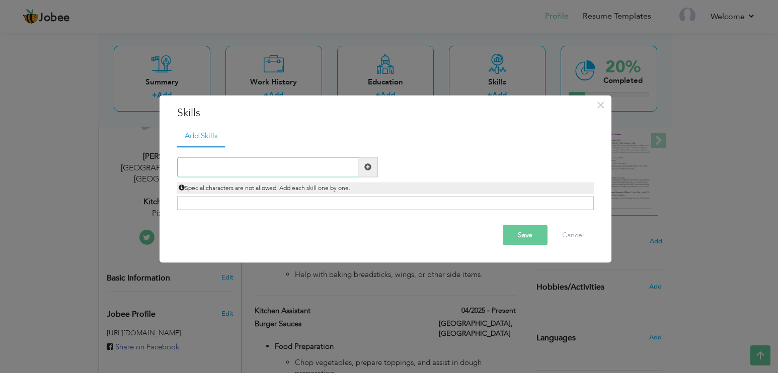
click at [259, 173] on input "text" at bounding box center [267, 167] width 181 height 20
click at [255, 170] on input "text" at bounding box center [267, 167] width 181 height 20
click at [259, 164] on input "text" at bounding box center [267, 167] width 181 height 20
paste input "Basic kitchen experience"
type input "Basic kitchen experience"
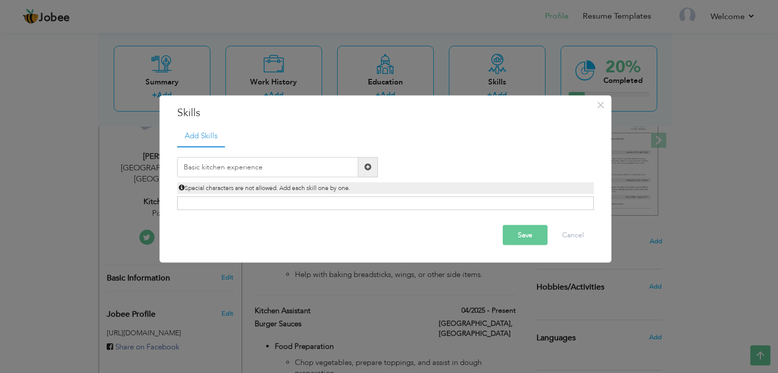
click at [368, 167] on span at bounding box center [367, 166] width 7 height 7
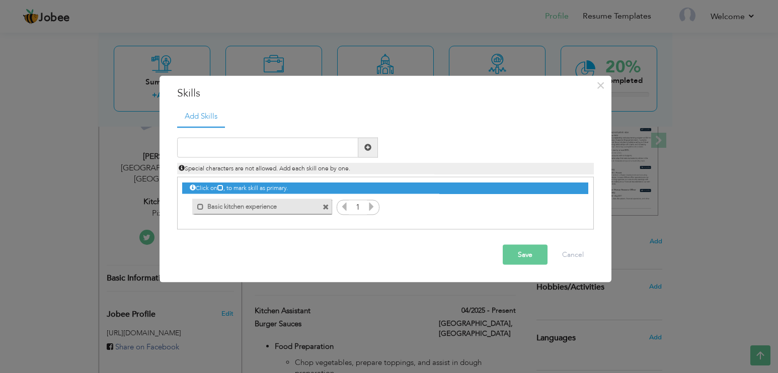
click at [242, 207] on label "Basic kitchen experience" at bounding box center [255, 205] width 102 height 13
click at [373, 208] on icon at bounding box center [371, 206] width 9 height 9
click at [200, 205] on span at bounding box center [202, 207] width 7 height 7
click at [347, 205] on icon at bounding box center [344, 206] width 9 height 9
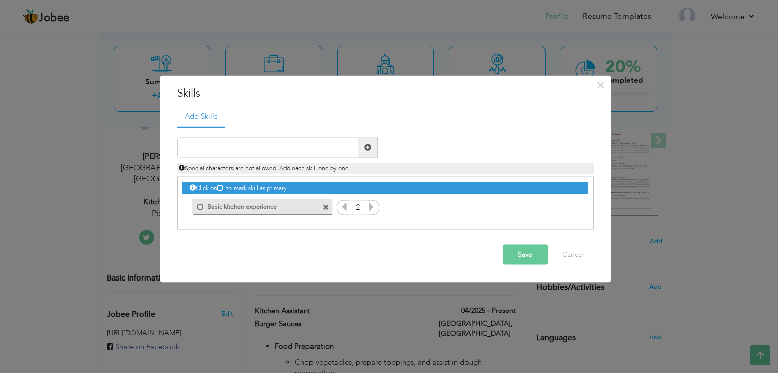
click at [371, 205] on icon at bounding box center [371, 206] width 9 height 9
click at [346, 209] on icon at bounding box center [344, 206] width 9 height 9
click at [371, 207] on icon at bounding box center [371, 206] width 9 height 9
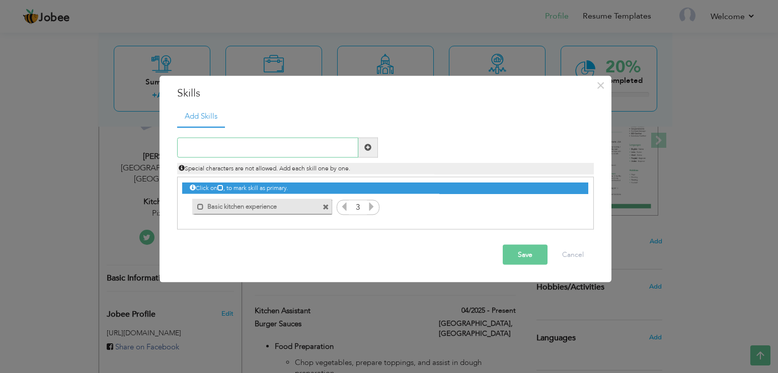
click at [237, 147] on input "text" at bounding box center [267, 147] width 181 height 20
paste input "Ability to work in a fast-paced environment"
type input "Ability to work in a fast-paced environment"
click at [368, 147] on span at bounding box center [367, 147] width 7 height 7
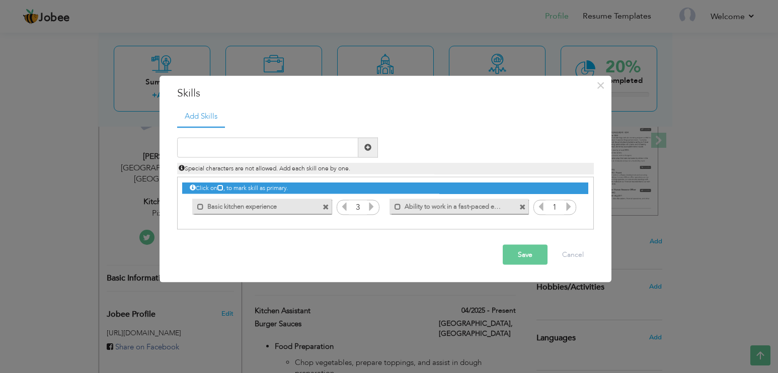
click at [565, 207] on icon at bounding box center [568, 206] width 9 height 9
click at [235, 151] on input "text" at bounding box center [267, 147] width 181 height 20
paste input "Good hygiene practices"
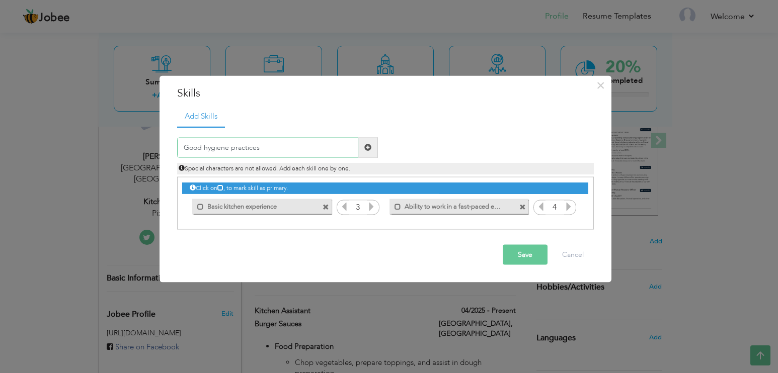
type input "Good hygiene practices"
click at [363, 147] on span at bounding box center [368, 147] width 20 height 20
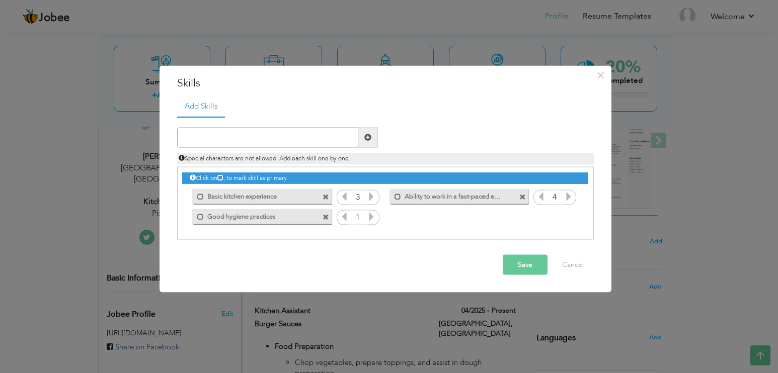
click at [274, 141] on input "text" at bounding box center [267, 137] width 181 height 20
paste input "Team player with a positive attitude"
type input "Team player with a positive attitude"
click at [368, 136] on span at bounding box center [367, 137] width 7 height 7
click at [241, 133] on input "text" at bounding box center [267, 137] width 181 height 20
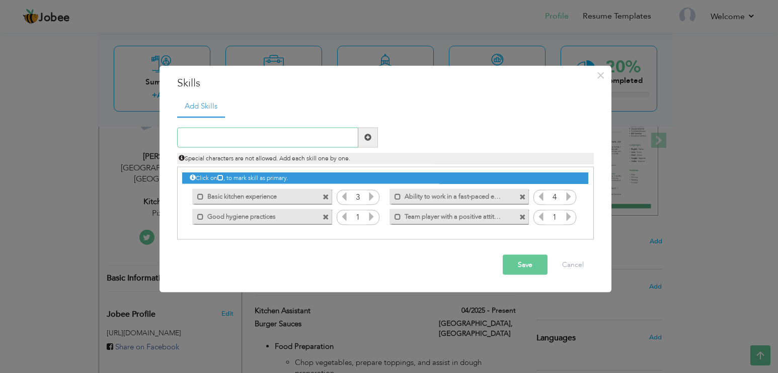
paste input "Willing to learn and take direction"
type input "Willing to learn and take direction"
click at [360, 139] on span at bounding box center [368, 137] width 20 height 20
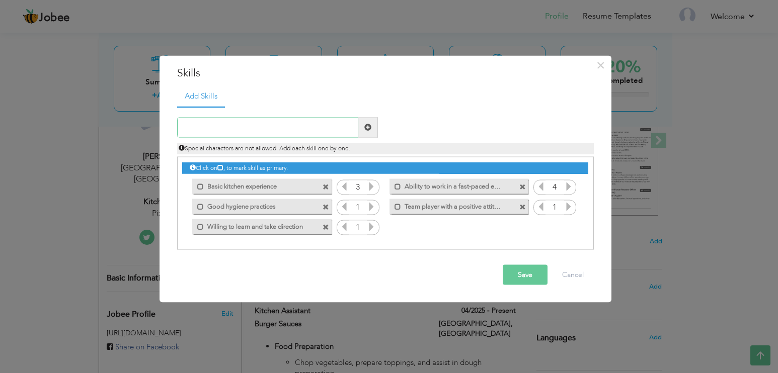
click at [226, 129] on input "text" at bounding box center [267, 127] width 181 height 20
paste input "Flexibility with shifts (evenings/weekends)"
type input "Flexibility with shifts (evenings/weekends)"
click at [366, 126] on span at bounding box center [367, 127] width 7 height 7
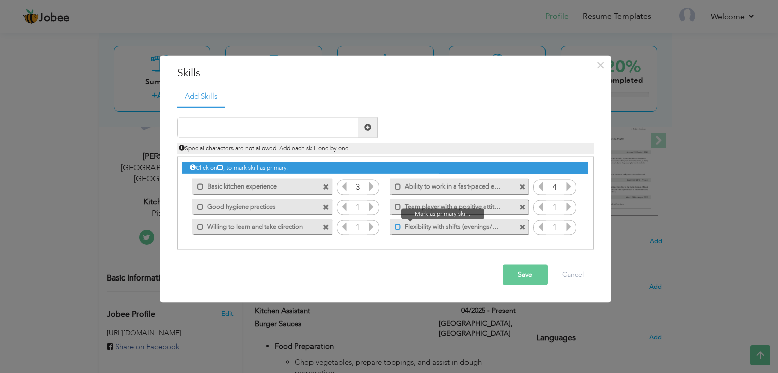
click at [397, 225] on span at bounding box center [397, 227] width 7 height 7
click at [566, 227] on icon at bounding box center [568, 226] width 9 height 9
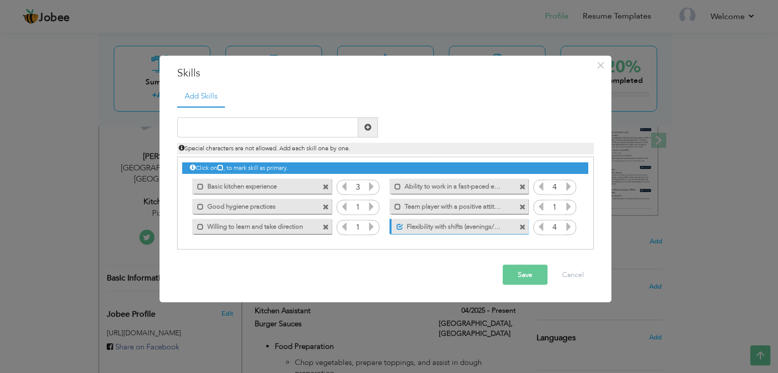
click at [566, 227] on icon at bounding box center [568, 226] width 9 height 9
click at [371, 225] on icon at bounding box center [371, 226] width 9 height 9
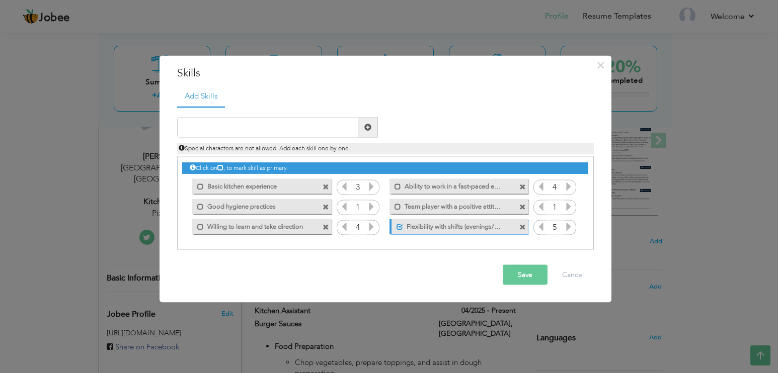
click at [343, 228] on icon at bounding box center [344, 226] width 9 height 9
click at [370, 208] on icon at bounding box center [371, 206] width 9 height 9
click at [571, 206] on icon at bounding box center [568, 206] width 9 height 9
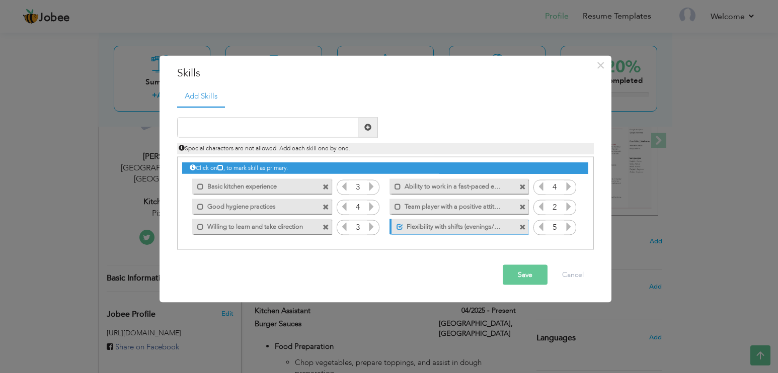
click at [571, 206] on icon at bounding box center [568, 206] width 9 height 9
click at [526, 273] on button "Save" at bounding box center [525, 275] width 45 height 20
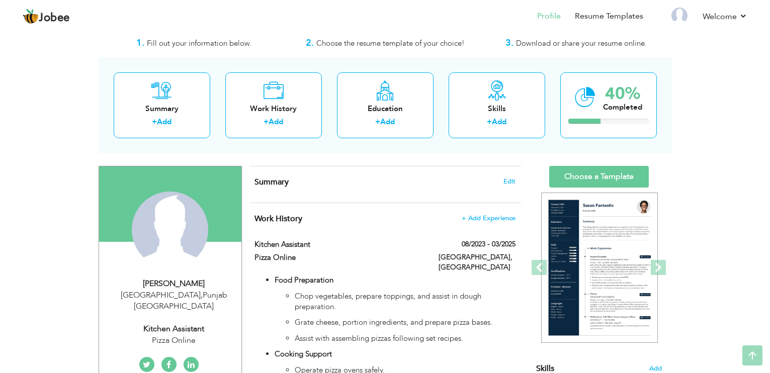
scroll to position [0, 0]
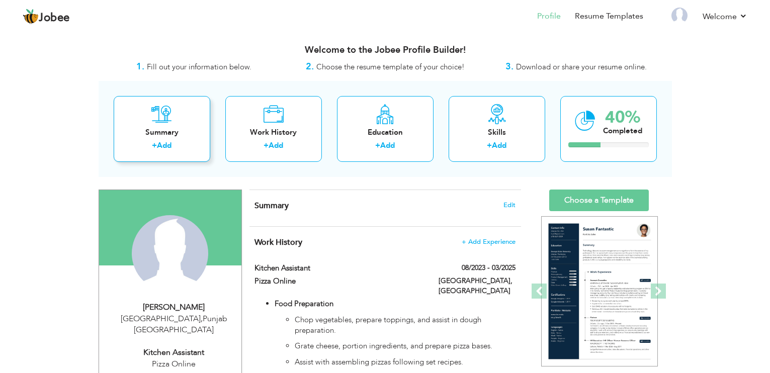
click at [163, 141] on link "Add" at bounding box center [164, 145] width 15 height 10
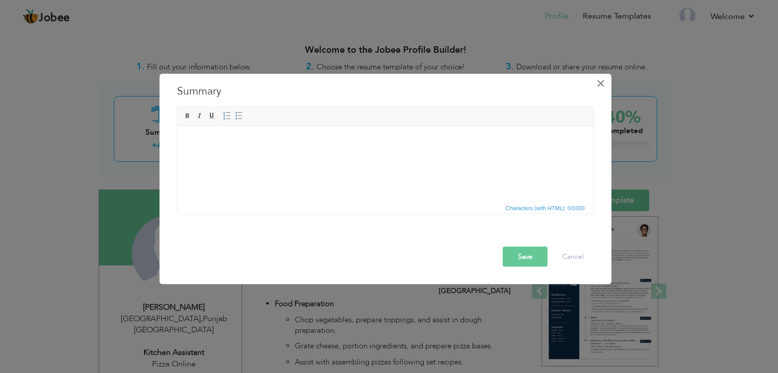
click at [599, 85] on span "×" at bounding box center [600, 83] width 9 height 18
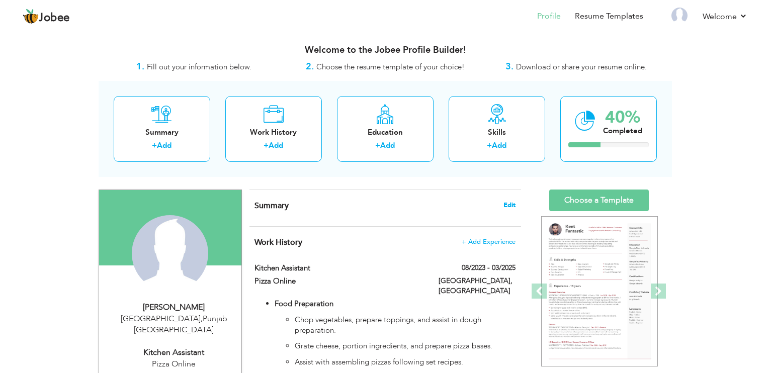
click at [509, 206] on span "Edit" at bounding box center [510, 205] width 12 height 7
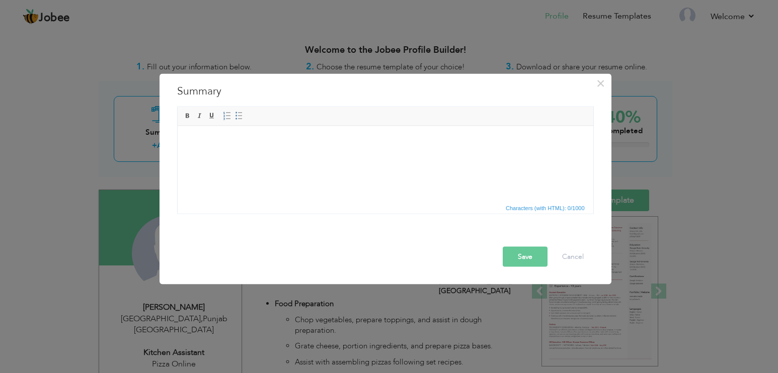
click at [233, 152] on html at bounding box center [385, 141] width 416 height 31
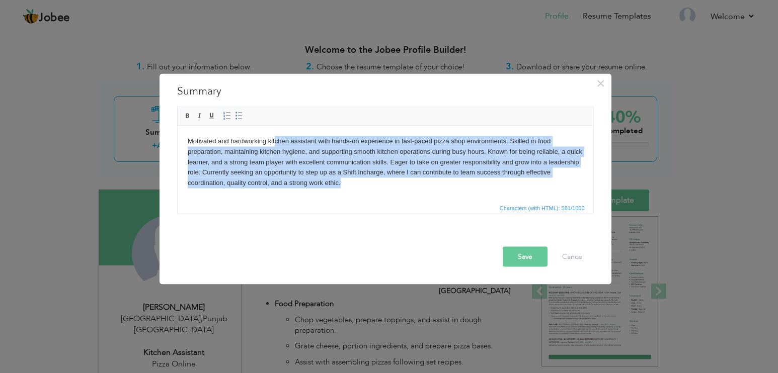
drag, startPoint x: 274, startPoint y: 144, endPoint x: 349, endPoint y: 186, distance: 85.8
click at [349, 186] on body "Motivated and hardworking kitchen assistant with hands-on experience in fast-pa…" at bounding box center [384, 162] width 395 height 52
click at [468, 186] on body "Motivated and hardworking kitchen assistant with hands-on experience in fast-pa…" at bounding box center [384, 162] width 395 height 52
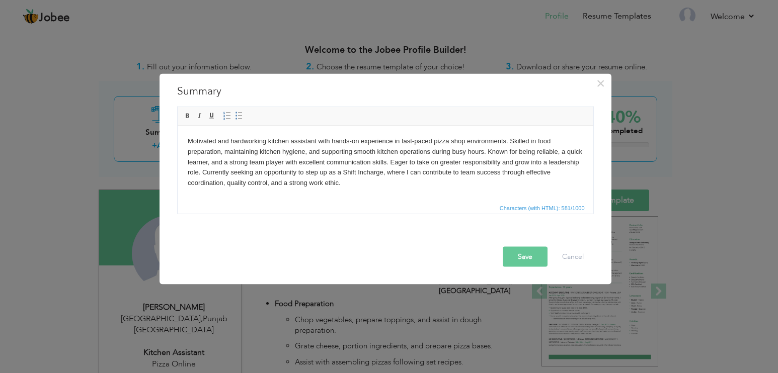
click at [521, 252] on button "Save" at bounding box center [525, 257] width 45 height 20
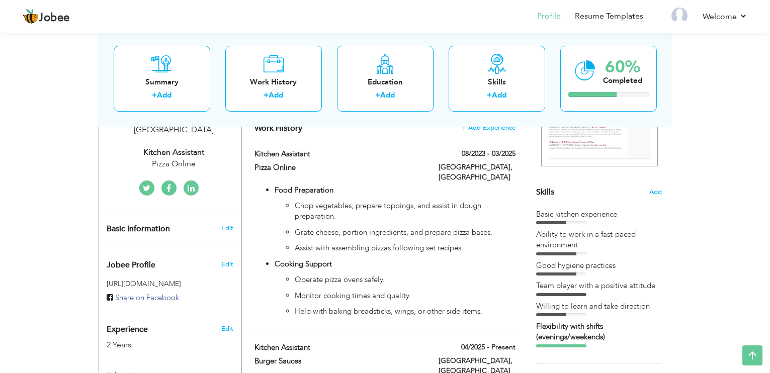
scroll to position [201, 0]
click at [226, 259] on span "Edit" at bounding box center [227, 263] width 12 height 9
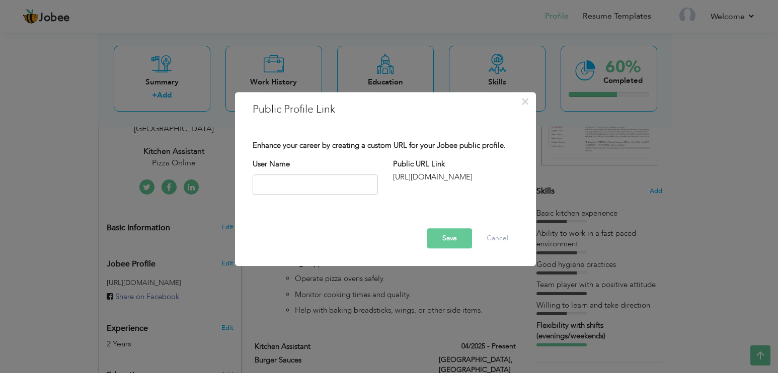
click at [438, 177] on div "http://jobee.io/profile/" at bounding box center [455, 177] width 125 height 11
click at [335, 185] on input "text" at bounding box center [315, 185] width 125 height 20
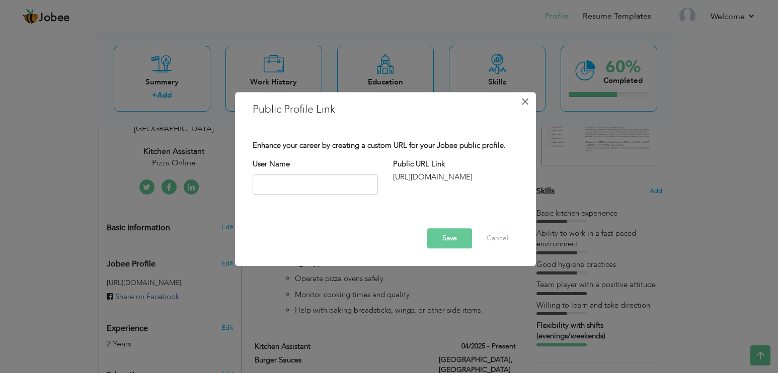
click at [523, 105] on span "×" at bounding box center [525, 102] width 9 height 18
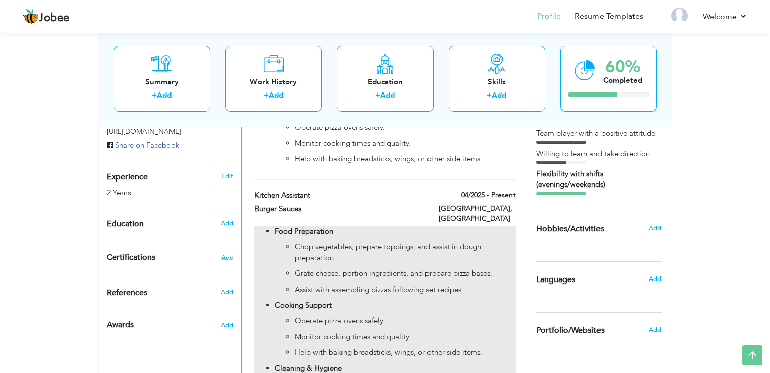
scroll to position [352, 0]
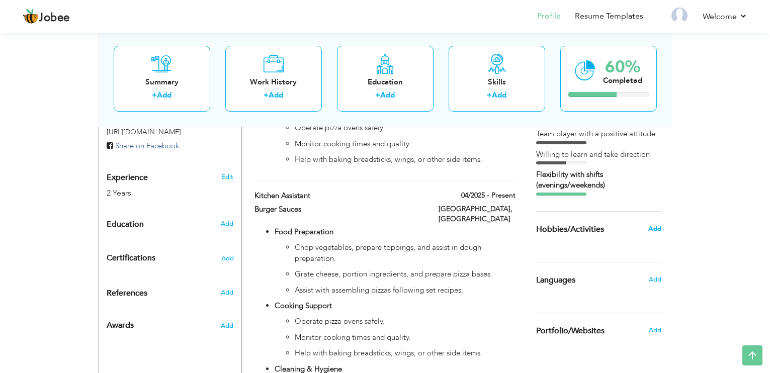
click at [657, 230] on span "Add" at bounding box center [654, 228] width 13 height 9
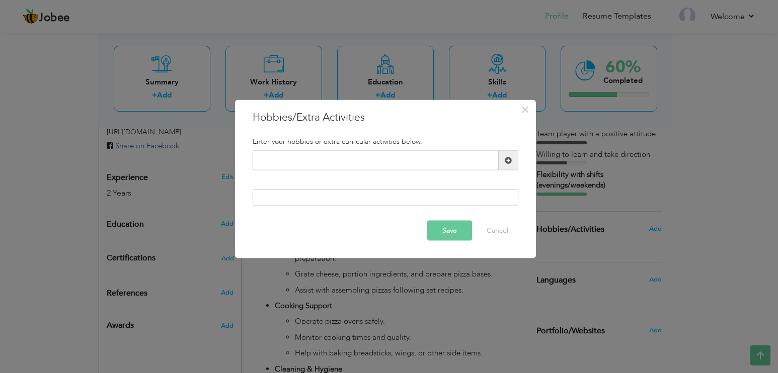
drag, startPoint x: 268, startPoint y: 120, endPoint x: 336, endPoint y: 120, distance: 67.9
click at [336, 120] on h3 "Hobbies/Extra Activities" at bounding box center [386, 117] width 266 height 15
click at [330, 154] on input "text" at bounding box center [376, 160] width 246 height 20
type input "Watching Movies"
click at [508, 159] on span at bounding box center [508, 159] width 7 height 7
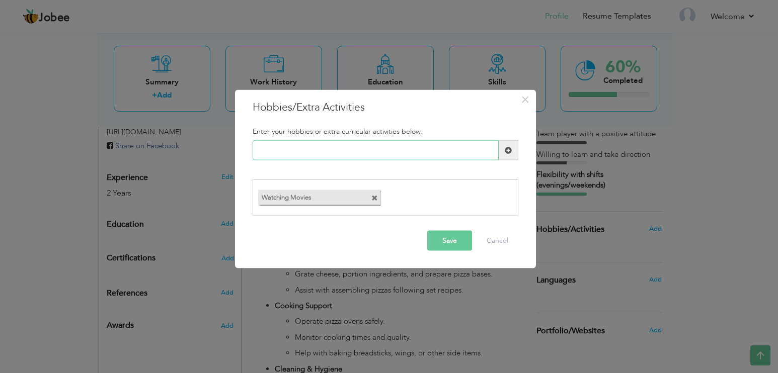
click at [375, 146] on input "text" at bounding box center [376, 150] width 246 height 20
type input "Playing Cricket"
click at [508, 151] on span at bounding box center [508, 149] width 7 height 7
click at [453, 240] on button "Save" at bounding box center [449, 240] width 45 height 20
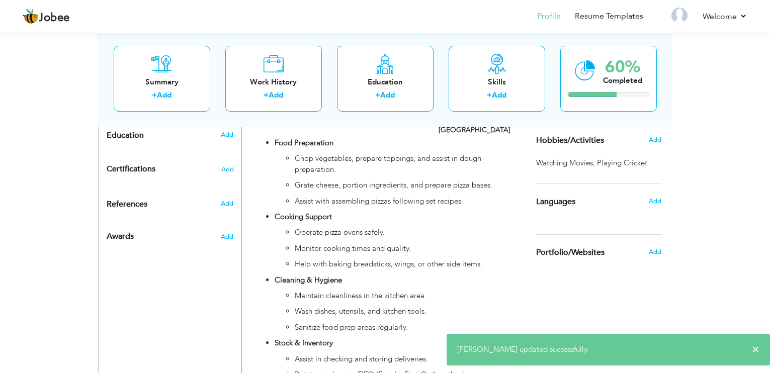
scroll to position [453, 0]
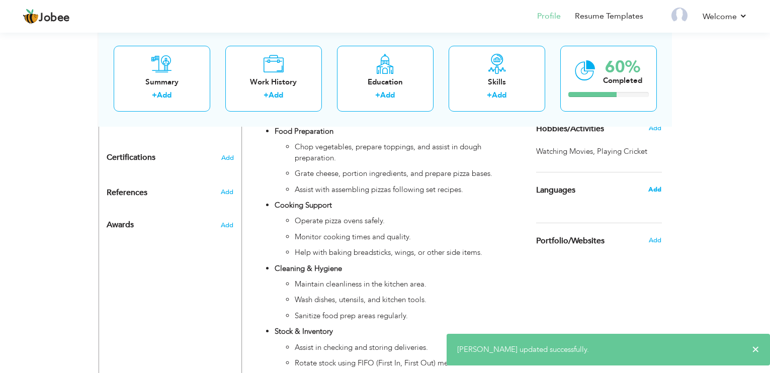
click at [659, 190] on span "Add" at bounding box center [654, 189] width 13 height 9
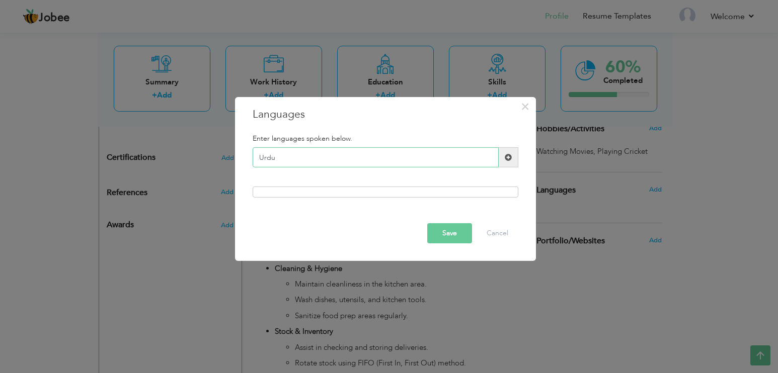
type input "Urdu"
click at [509, 157] on span at bounding box center [508, 157] width 7 height 7
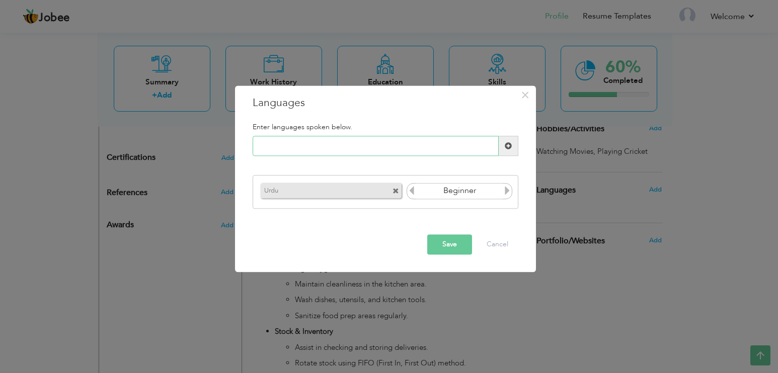
click at [434, 152] on input "text" at bounding box center [376, 146] width 246 height 20
type input "Punjabi"
click at [514, 146] on span at bounding box center [509, 146] width 20 height 20
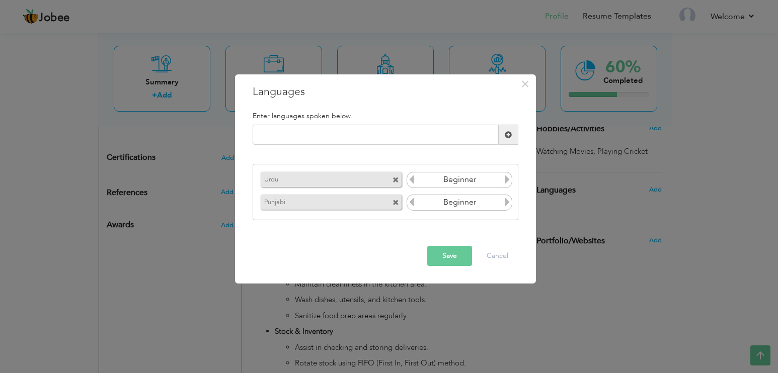
click at [511, 178] on icon at bounding box center [507, 179] width 9 height 9
click at [503, 201] on icon at bounding box center [507, 202] width 9 height 9
click at [413, 203] on icon at bounding box center [411, 202] width 9 height 9
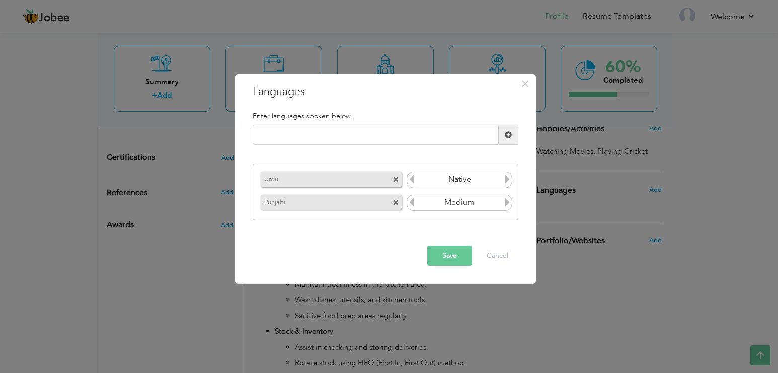
click at [412, 216] on div "Urdu Beginner Punjabi Beginner" at bounding box center [386, 192] width 266 height 56
click at [457, 254] on button "Save" at bounding box center [449, 256] width 45 height 20
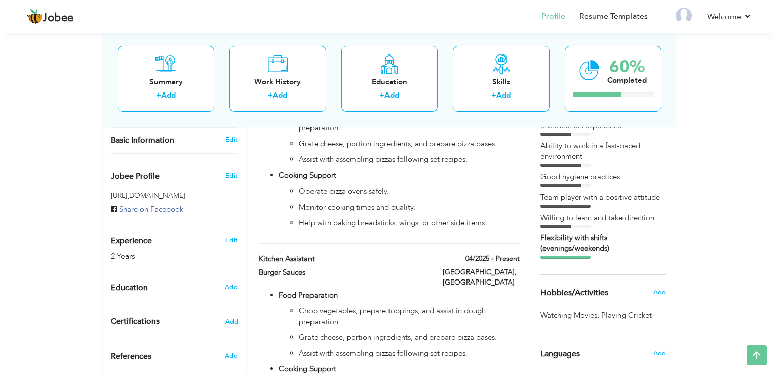
scroll to position [302, 0]
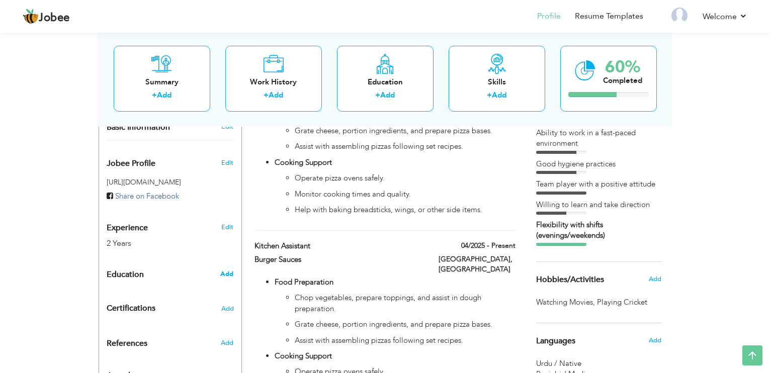
click at [226, 270] on span "Add" at bounding box center [226, 274] width 13 height 9
radio input "true"
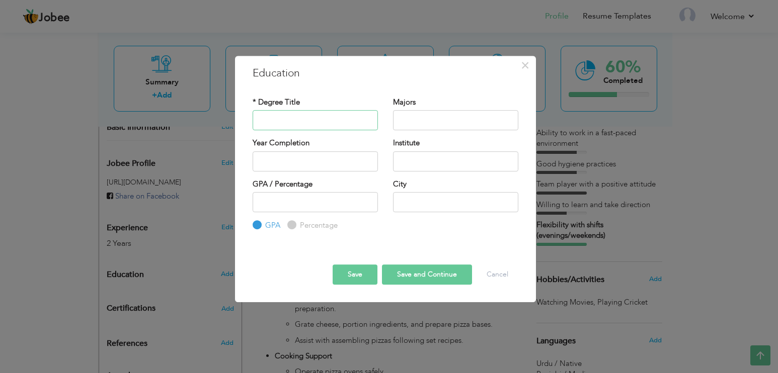
click at [320, 123] on input "text" at bounding box center [315, 120] width 125 height 20
click at [320, 123] on input "MAtric" at bounding box center [315, 120] width 125 height 20
type input "Matric"
type input "Arits"
type input "2025"
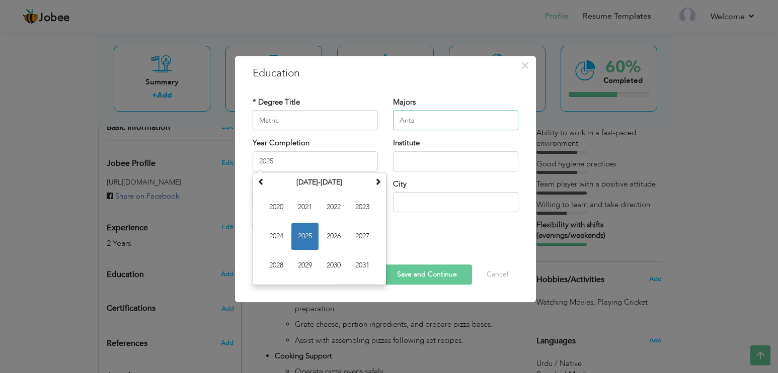
click at [439, 118] on input "Arits" at bounding box center [455, 120] width 125 height 20
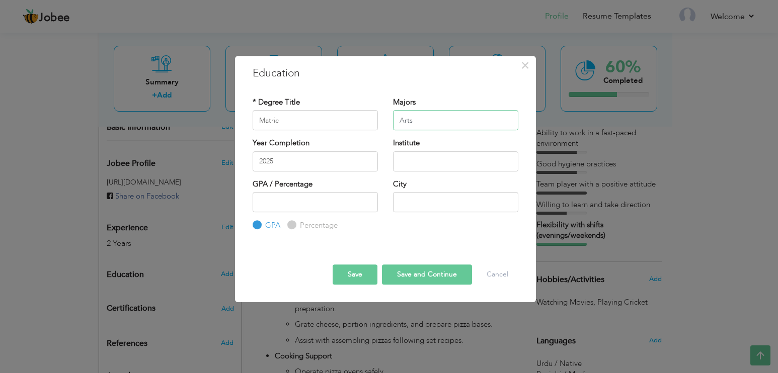
type input "Arts"
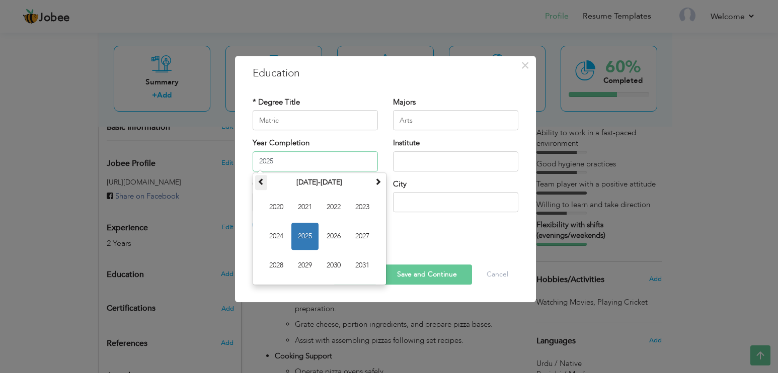
click at [260, 182] on span at bounding box center [261, 181] width 7 height 7
click at [374, 179] on span at bounding box center [377, 181] width 7 height 7
click at [362, 205] on span "2023" at bounding box center [362, 207] width 27 height 27
type input "2023"
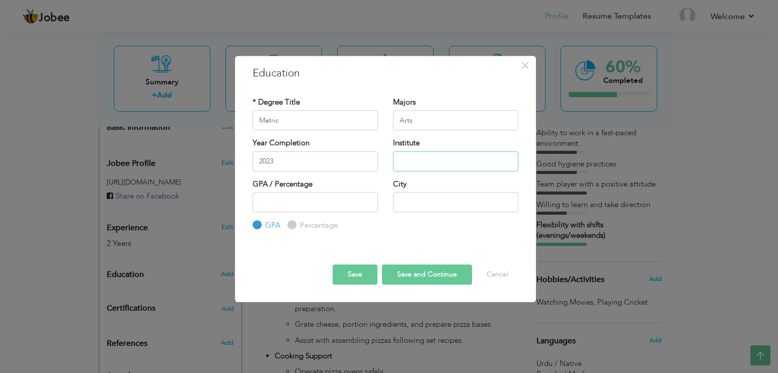
click at [423, 164] on input "text" at bounding box center [455, 161] width 125 height 20
click at [419, 153] on input "text" at bounding box center [455, 161] width 125 height 20
type input "[GEOGRAPHIC_DATA] [GEOGRAPHIC_DATA] [GEOGRAPHIC_DATA]"
click at [340, 203] on input "number" at bounding box center [315, 202] width 125 height 20
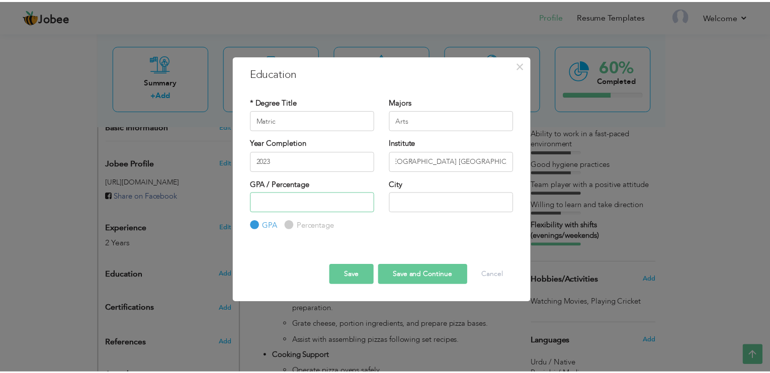
scroll to position [0, 0]
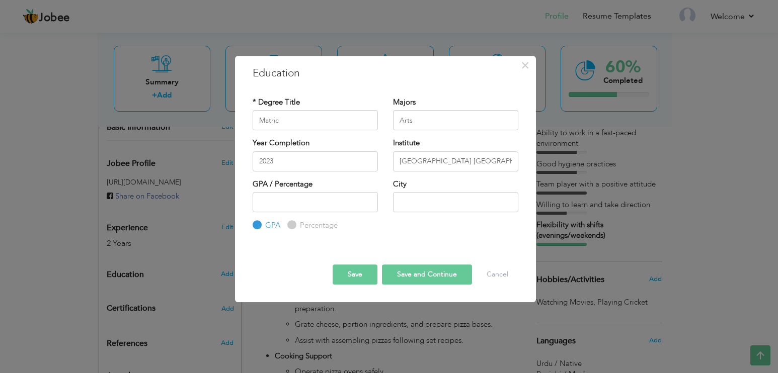
click at [292, 227] on input "Percentage" at bounding box center [290, 225] width 7 height 7
radio input "true"
click at [263, 225] on label "GPA" at bounding box center [272, 225] width 18 height 11
click at [259, 225] on input "GPA" at bounding box center [256, 225] width 7 height 7
radio input "true"
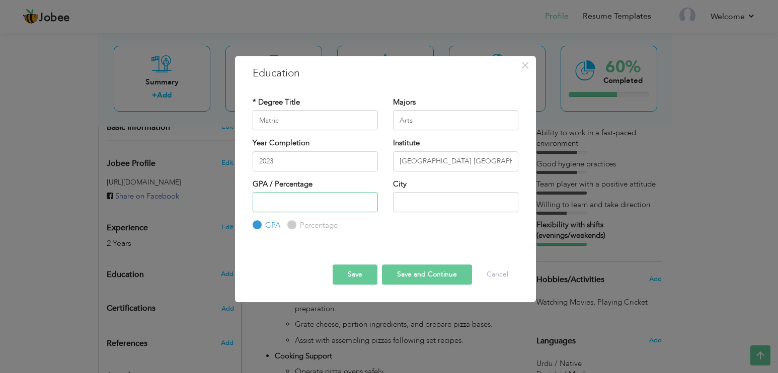
click at [316, 209] on input "number" at bounding box center [315, 202] width 125 height 20
click at [370, 200] on input "1" at bounding box center [315, 202] width 125 height 20
click at [370, 200] on input "2" at bounding box center [315, 202] width 125 height 20
type input "3"
click at [370, 200] on input "3" at bounding box center [315, 202] width 125 height 20
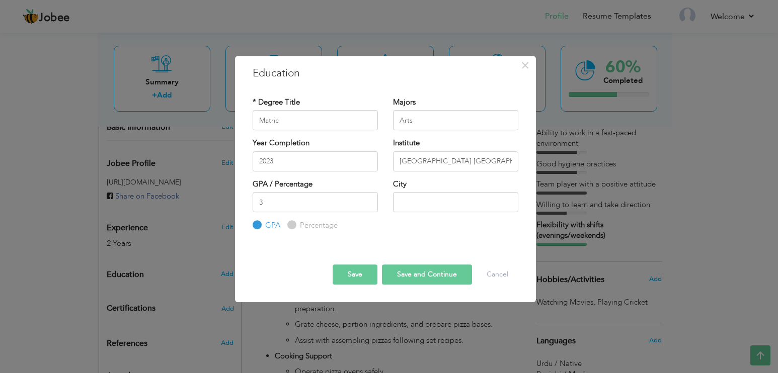
click at [297, 222] on label "Percentage" at bounding box center [317, 225] width 40 height 11
click at [294, 222] on input "Percentage" at bounding box center [290, 225] width 7 height 7
radio input "true"
click at [306, 205] on input "3" at bounding box center [315, 202] width 125 height 20
click at [370, 202] on input "2" at bounding box center [315, 202] width 125 height 20
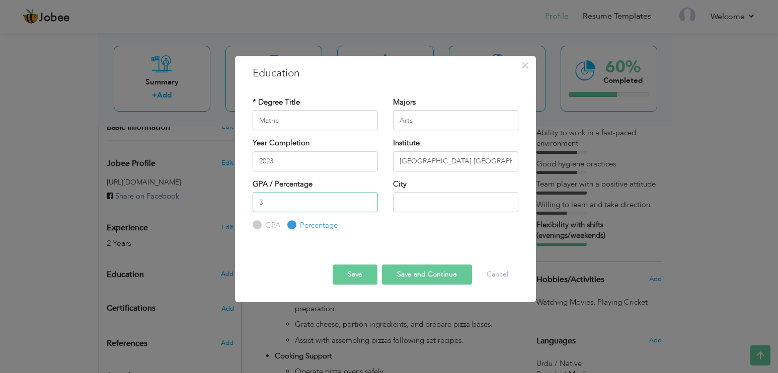
click at [370, 201] on input "3" at bounding box center [315, 202] width 125 height 20
click at [370, 201] on input "4" at bounding box center [315, 202] width 125 height 20
click at [370, 201] on input "5" at bounding box center [315, 202] width 125 height 20
click at [370, 201] on input "6" at bounding box center [315, 202] width 125 height 20
click at [370, 201] on input "7" at bounding box center [315, 202] width 125 height 20
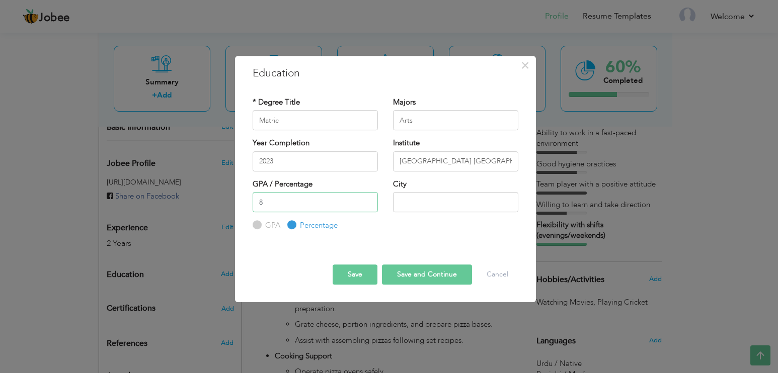
click at [369, 201] on input "8" at bounding box center [315, 202] width 125 height 20
click at [369, 205] on input "7" at bounding box center [315, 202] width 125 height 20
click at [367, 206] on input "6" at bounding box center [315, 202] width 125 height 20
click at [367, 206] on input "5" at bounding box center [315, 202] width 125 height 20
click at [367, 206] on input "4" at bounding box center [315, 202] width 125 height 20
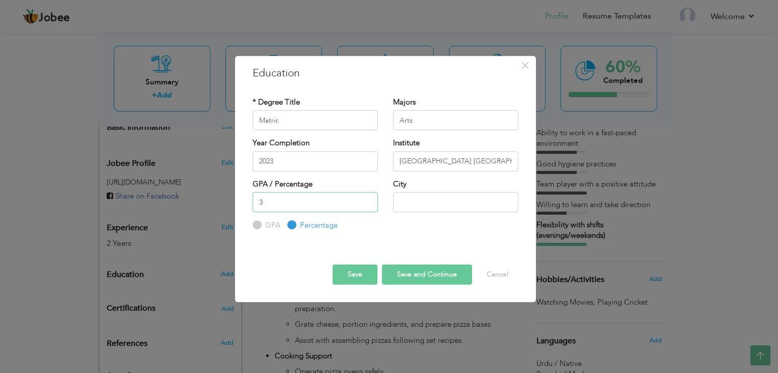
click at [367, 206] on input "3" at bounding box center [315, 202] width 125 height 20
click at [367, 206] on input "2" at bounding box center [315, 202] width 125 height 20
click at [367, 206] on input "1" at bounding box center [315, 202] width 125 height 20
click at [367, 206] on input "0" at bounding box center [315, 202] width 125 height 20
click at [367, 206] on input "-1" at bounding box center [315, 202] width 125 height 20
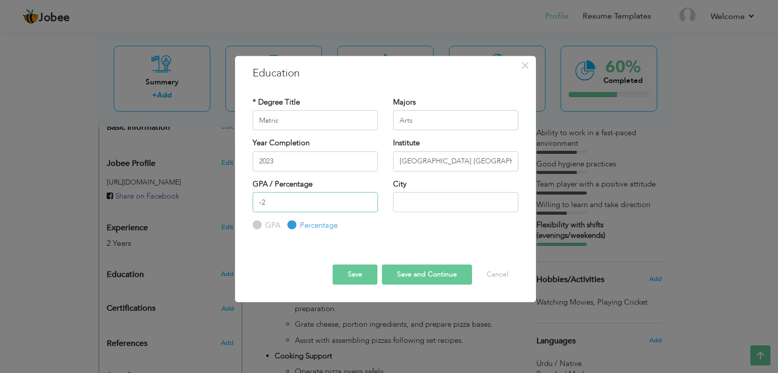
click at [367, 206] on input "-2" at bounding box center [315, 202] width 125 height 20
click at [367, 206] on input "-3" at bounding box center [315, 202] width 125 height 20
click at [367, 206] on input "-4" at bounding box center [315, 202] width 125 height 20
click at [367, 201] on input "-3" at bounding box center [315, 202] width 125 height 20
click at [367, 201] on input "-2" at bounding box center [315, 202] width 125 height 20
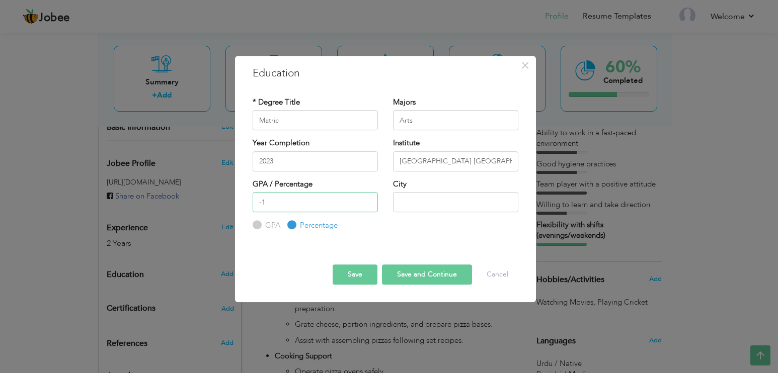
click at [367, 201] on input "-1" at bounding box center [315, 202] width 125 height 20
click at [367, 201] on input "0" at bounding box center [315, 202] width 125 height 20
click at [367, 201] on input "1" at bounding box center [315, 202] width 125 height 20
click at [367, 201] on input "2" at bounding box center [315, 202] width 125 height 20
click at [367, 201] on input "3" at bounding box center [315, 202] width 125 height 20
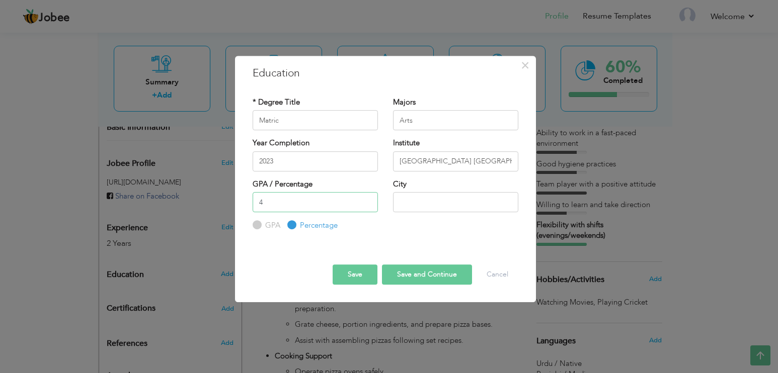
click at [367, 201] on input "4" at bounding box center [315, 202] width 125 height 20
click at [367, 201] on input "5" at bounding box center [315, 202] width 125 height 20
click at [367, 201] on input "6" at bounding box center [315, 202] width 125 height 20
click at [367, 201] on input "7" at bounding box center [315, 202] width 125 height 20
click at [367, 201] on input "8" at bounding box center [315, 202] width 125 height 20
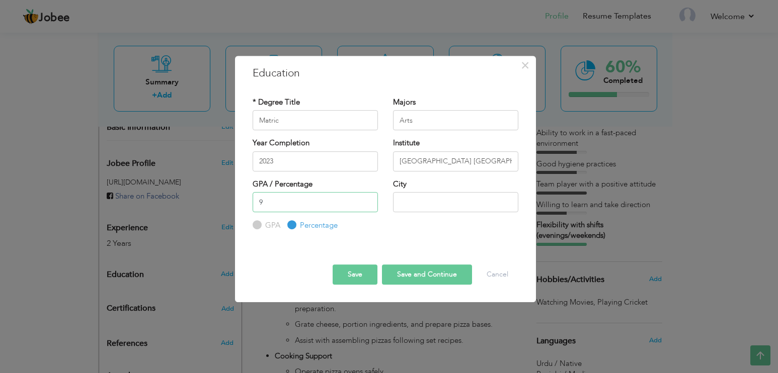
click at [368, 201] on input "9" at bounding box center [315, 202] width 125 height 20
click at [368, 201] on input "10" at bounding box center [315, 202] width 125 height 20
click at [368, 201] on input "11" at bounding box center [315, 202] width 125 height 20
click at [368, 201] on input "12" at bounding box center [315, 202] width 125 height 20
click at [368, 201] on input "13" at bounding box center [315, 202] width 125 height 20
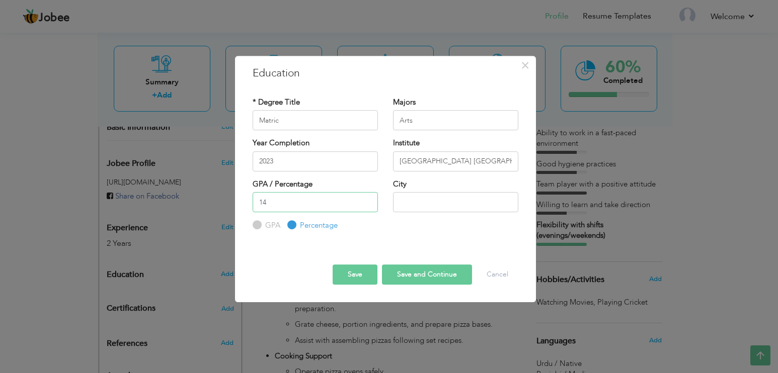
click at [368, 201] on input "14" at bounding box center [315, 202] width 125 height 20
click at [368, 201] on input "15" at bounding box center [315, 202] width 125 height 20
click at [368, 201] on input "16" at bounding box center [315, 202] width 125 height 20
click at [368, 201] on input "17" at bounding box center [315, 202] width 125 height 20
click at [368, 201] on input "18" at bounding box center [315, 202] width 125 height 20
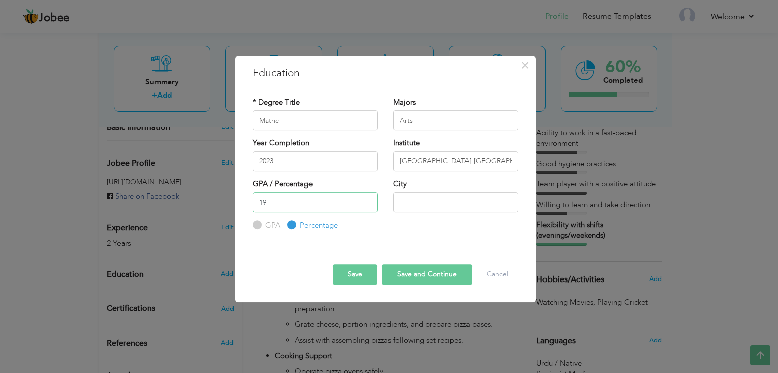
click at [368, 201] on input "19" at bounding box center [315, 202] width 125 height 20
click at [368, 201] on input "20" at bounding box center [315, 202] width 125 height 20
click at [368, 201] on input "21" at bounding box center [315, 202] width 125 height 20
click at [368, 201] on input "22" at bounding box center [315, 202] width 125 height 20
click at [368, 201] on input "23" at bounding box center [315, 202] width 125 height 20
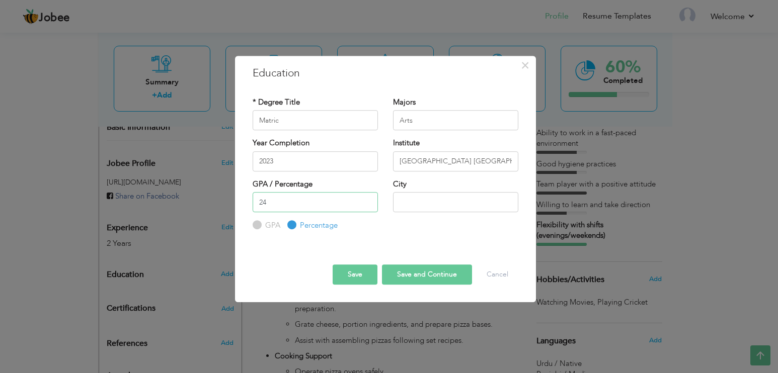
click at [368, 201] on input "24" at bounding box center [315, 202] width 125 height 20
click at [368, 201] on input "25" at bounding box center [315, 202] width 125 height 20
click at [368, 201] on input "26" at bounding box center [315, 202] width 125 height 20
click at [368, 201] on input "27" at bounding box center [315, 202] width 125 height 20
click at [368, 201] on input "28" at bounding box center [315, 202] width 125 height 20
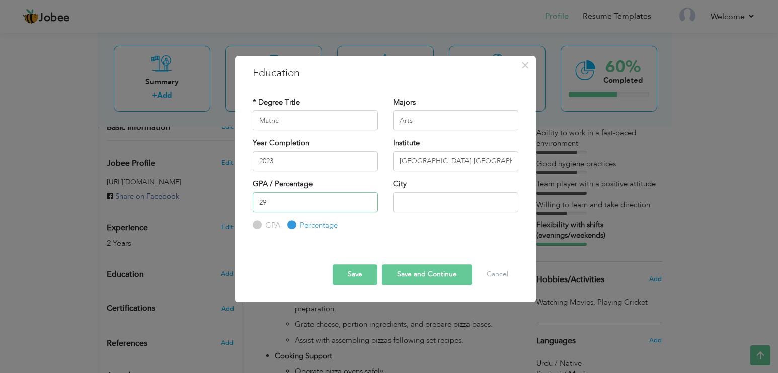
click at [368, 201] on input "29" at bounding box center [315, 202] width 125 height 20
click at [368, 201] on input "30" at bounding box center [315, 202] width 125 height 20
click at [368, 201] on input "31" at bounding box center [315, 202] width 125 height 20
click at [368, 201] on input "32" at bounding box center [315, 202] width 125 height 20
click at [368, 201] on input "33" at bounding box center [315, 202] width 125 height 20
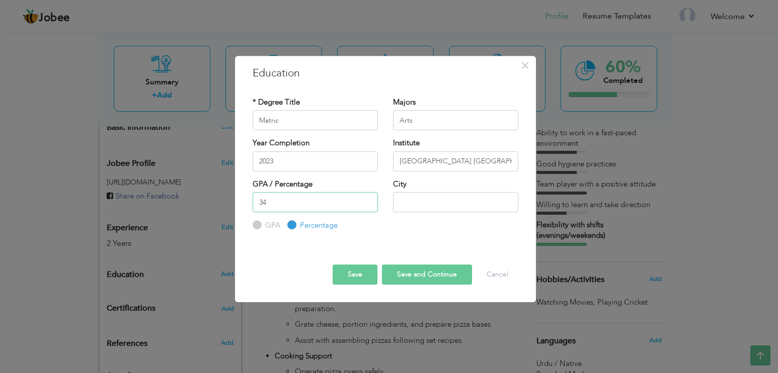
click at [368, 201] on input "34" at bounding box center [315, 202] width 125 height 20
click at [368, 201] on input "35" at bounding box center [315, 202] width 125 height 20
click at [368, 201] on input "36" at bounding box center [315, 202] width 125 height 20
click at [368, 201] on input "37" at bounding box center [315, 202] width 125 height 20
click at [368, 201] on input "38" at bounding box center [315, 202] width 125 height 20
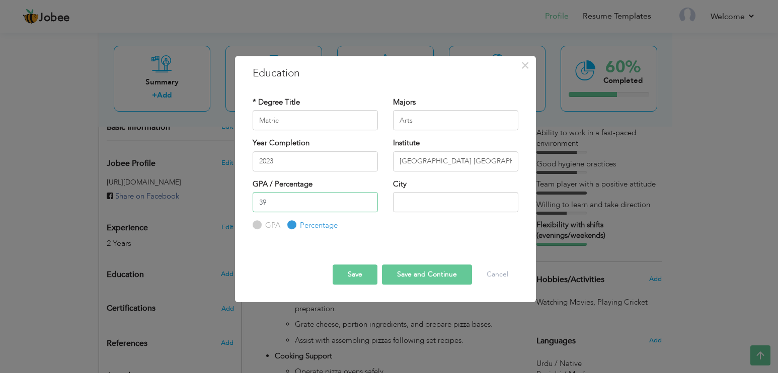
click at [368, 201] on input "39" at bounding box center [315, 202] width 125 height 20
click at [368, 201] on input "40" at bounding box center [315, 202] width 125 height 20
click at [368, 201] on input "41" at bounding box center [315, 202] width 125 height 20
click at [368, 201] on input "42" at bounding box center [315, 202] width 125 height 20
click at [368, 201] on input "43" at bounding box center [315, 202] width 125 height 20
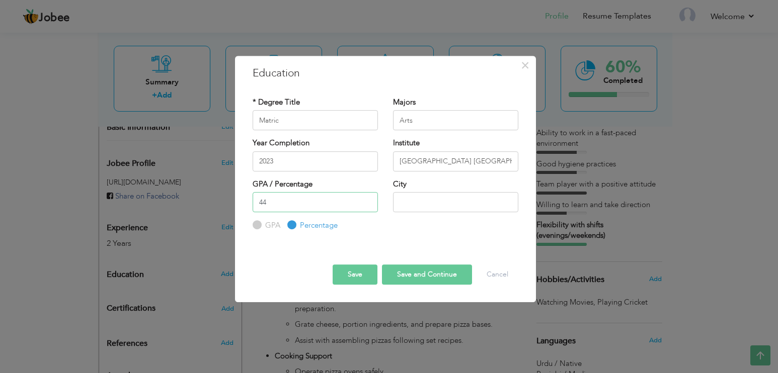
click at [368, 201] on input "44" at bounding box center [315, 202] width 125 height 20
click at [368, 201] on input "45" at bounding box center [315, 202] width 125 height 20
click at [368, 201] on input "46" at bounding box center [315, 202] width 125 height 20
click at [368, 201] on input "47" at bounding box center [315, 202] width 125 height 20
click at [368, 201] on input "48" at bounding box center [315, 202] width 125 height 20
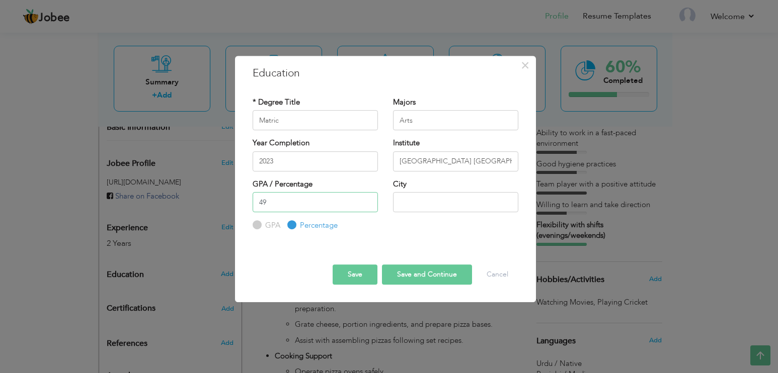
click at [368, 201] on input "49" at bounding box center [315, 202] width 125 height 20
click at [368, 201] on input "50" at bounding box center [315, 202] width 125 height 20
type input "51"
click at [368, 201] on input "51" at bounding box center [315, 202] width 125 height 20
click at [440, 209] on input "text" at bounding box center [455, 202] width 125 height 20
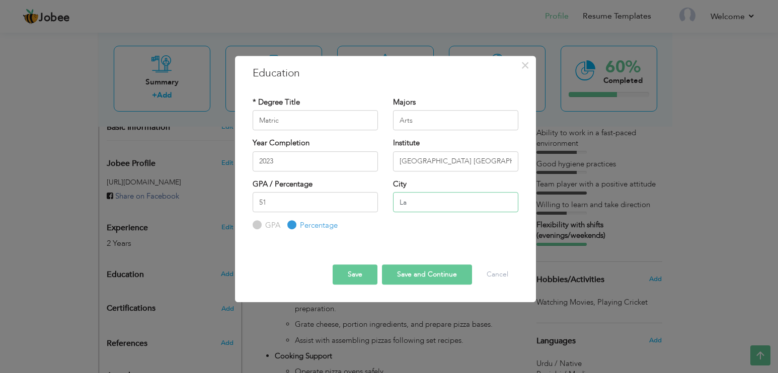
type input "L"
type input "[GEOGRAPHIC_DATA]"
click at [415, 275] on button "Save and Continue" at bounding box center [427, 275] width 90 height 20
radio input "true"
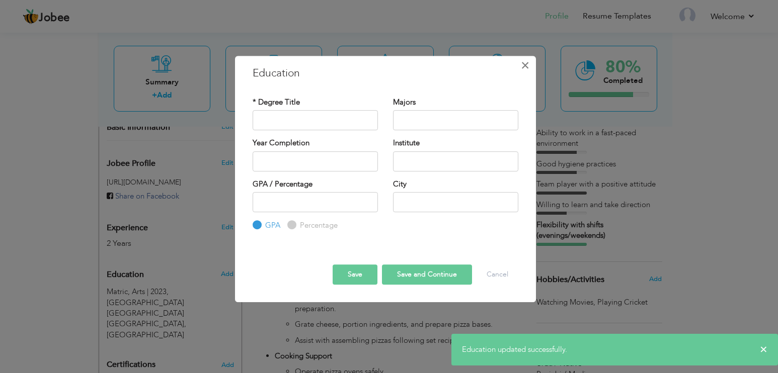
click at [526, 65] on span "×" at bounding box center [525, 65] width 9 height 18
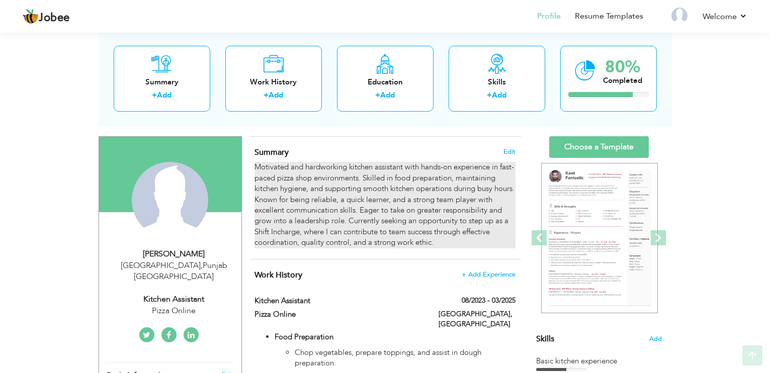
scroll to position [71, 0]
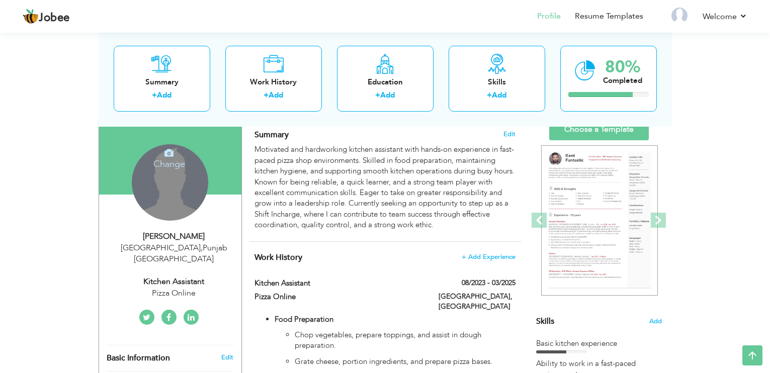
click at [179, 189] on div "Change Remove" at bounding box center [170, 182] width 76 height 76
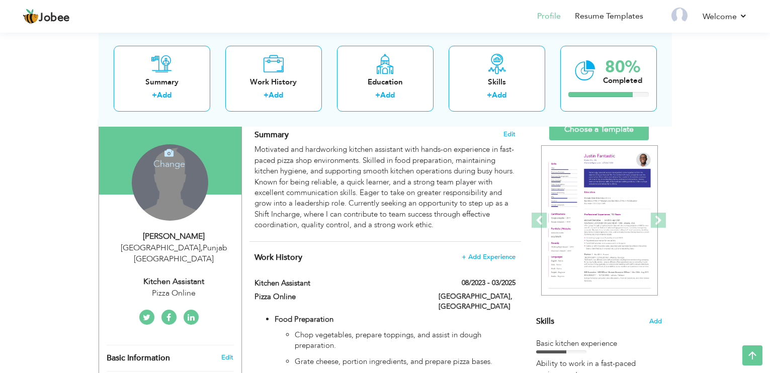
click at [173, 185] on div "Change Remove" at bounding box center [170, 182] width 76 height 76
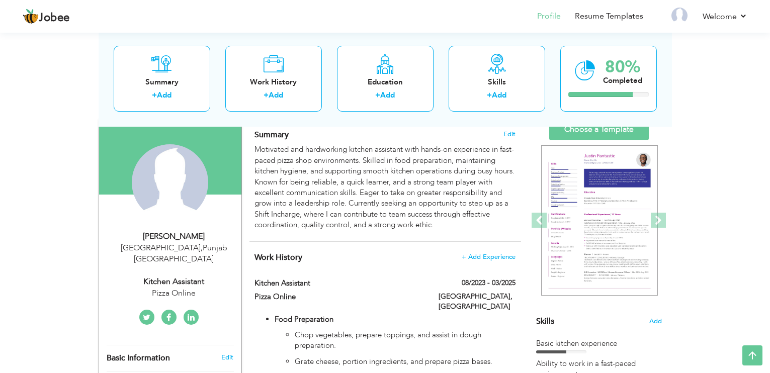
click at [173, 180] on div "Change Remove" at bounding box center [170, 182] width 76 height 76
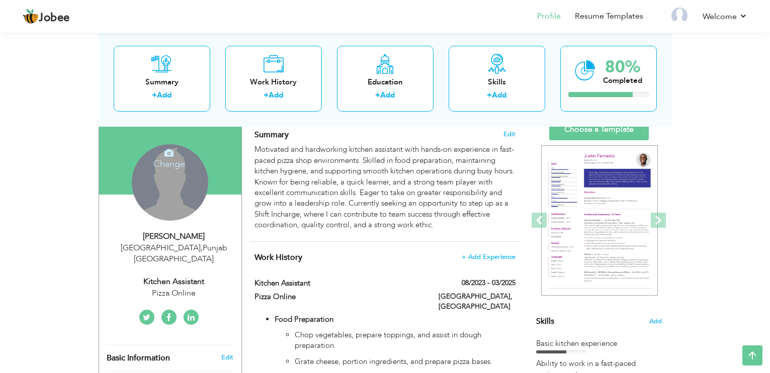
click at [173, 180] on div "Change Remove" at bounding box center [170, 182] width 76 height 76
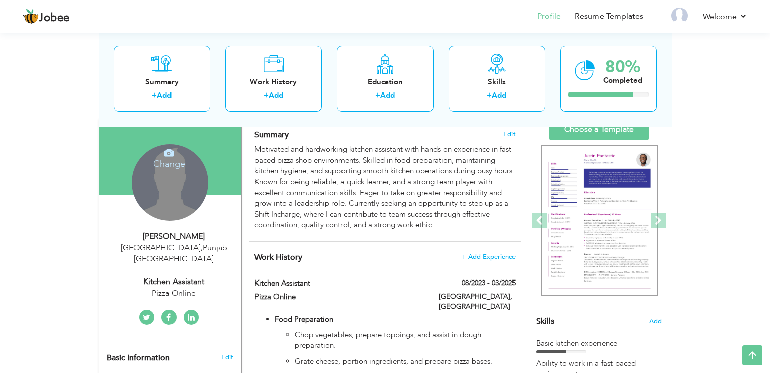
click at [170, 154] on icon at bounding box center [168, 152] width 9 height 9
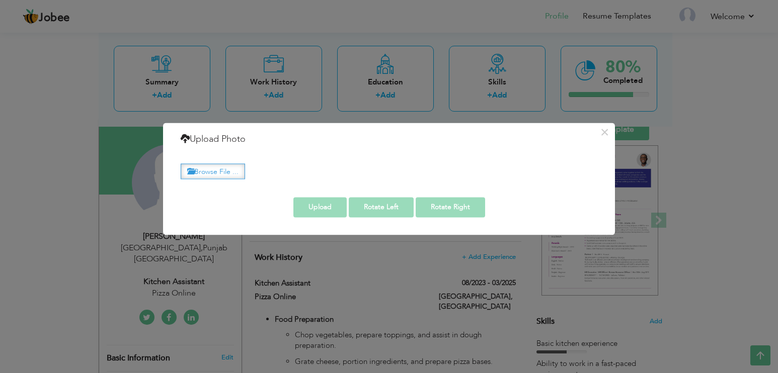
click at [228, 169] on label "Browse File ..." at bounding box center [213, 171] width 64 height 16
click at [0, 0] on input "Browse File ..." at bounding box center [0, 0] width 0 height 0
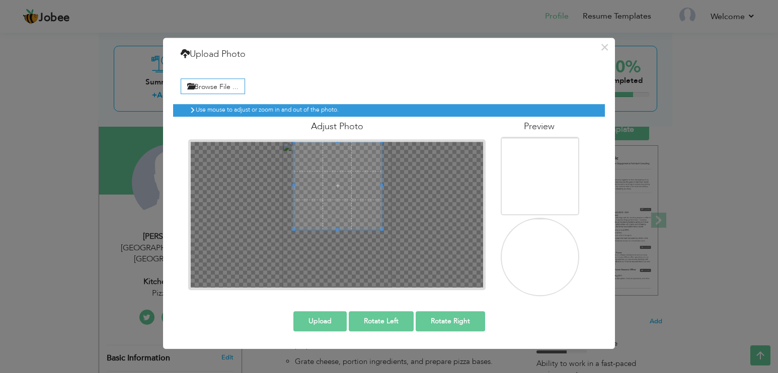
click at [353, 165] on span at bounding box center [338, 186] width 88 height 88
click at [358, 191] on span at bounding box center [336, 186] width 88 height 88
click at [318, 322] on button "Upload" at bounding box center [319, 321] width 53 height 20
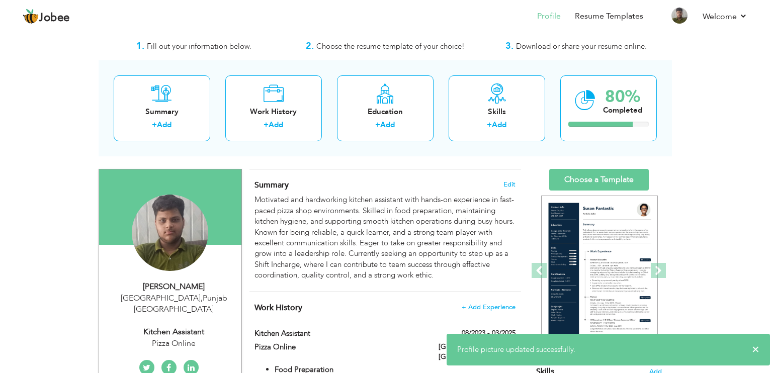
scroll to position [0, 0]
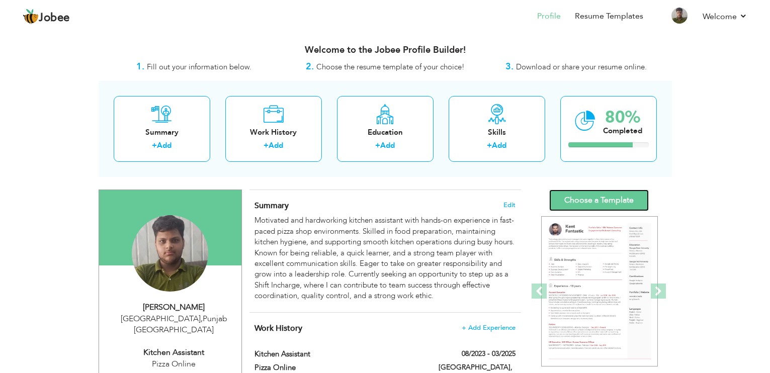
click at [617, 203] on link "Choose a Template" at bounding box center [599, 201] width 100 height 22
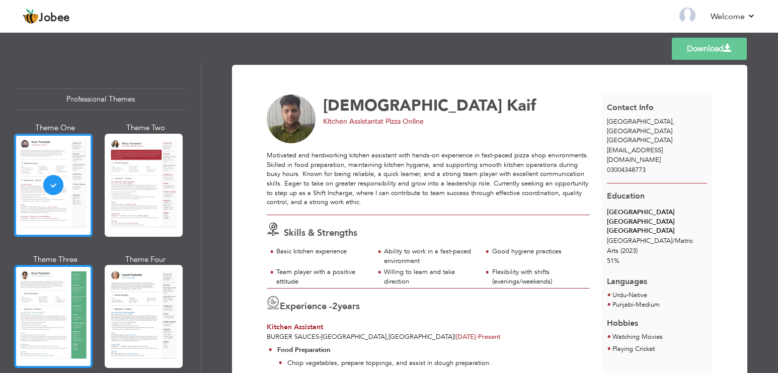
click at [54, 295] on div at bounding box center [53, 316] width 78 height 103
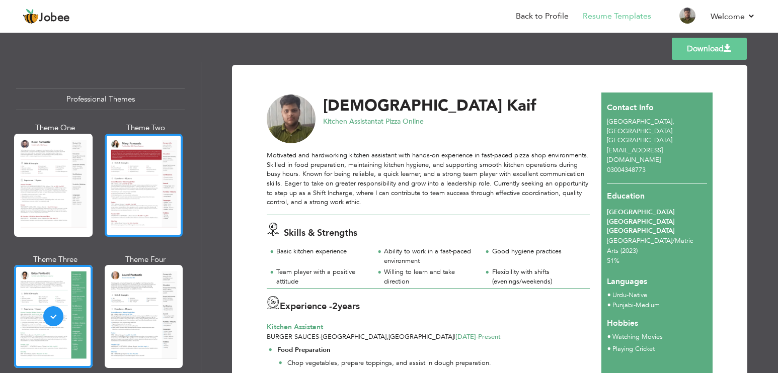
click at [153, 192] on div at bounding box center [144, 185] width 78 height 103
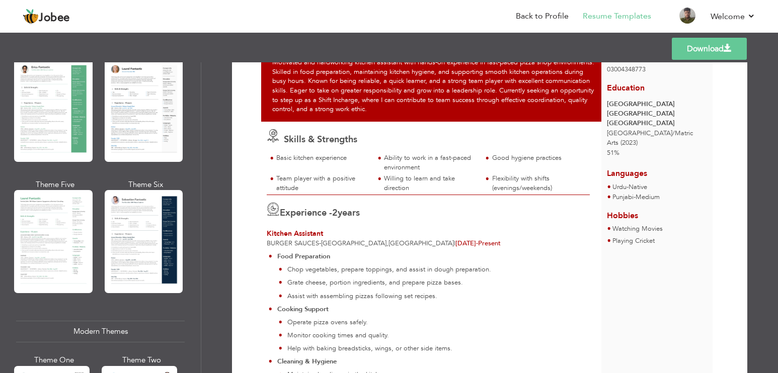
scroll to position [302, 0]
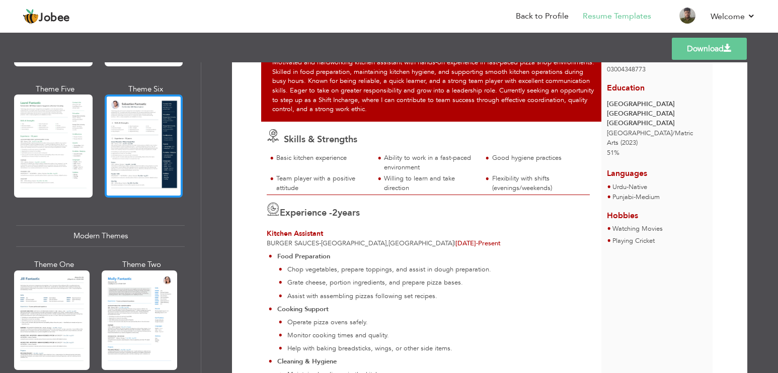
click at [153, 140] on div at bounding box center [144, 146] width 78 height 103
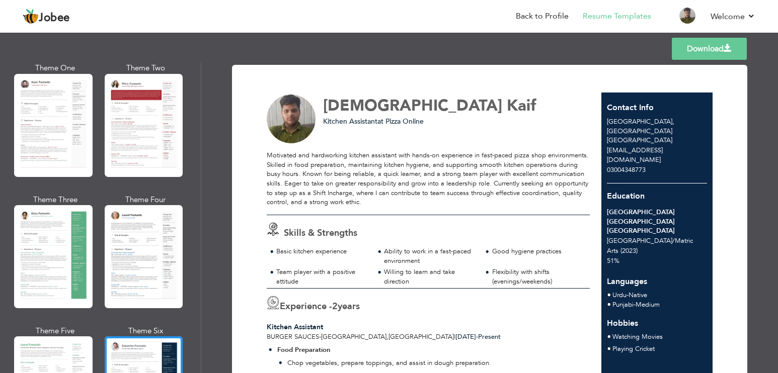
scroll to position [50, 0]
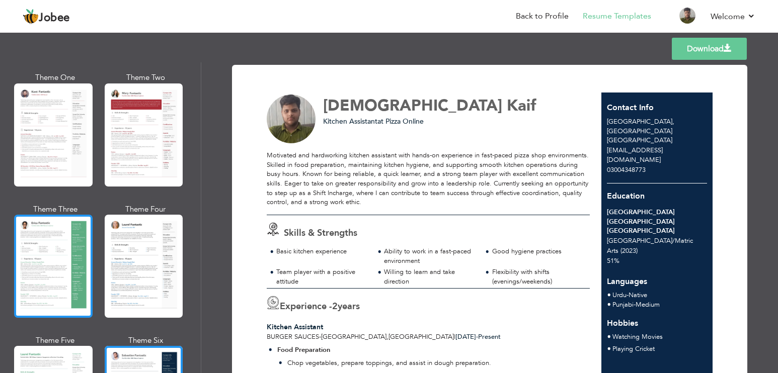
click at [53, 257] on div at bounding box center [53, 266] width 78 height 103
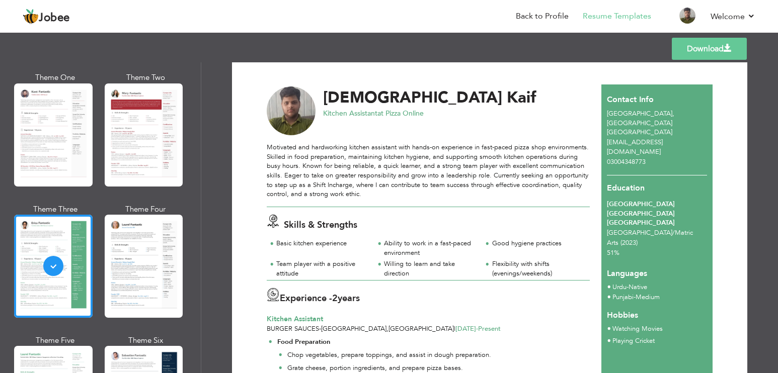
scroll to position [0, 0]
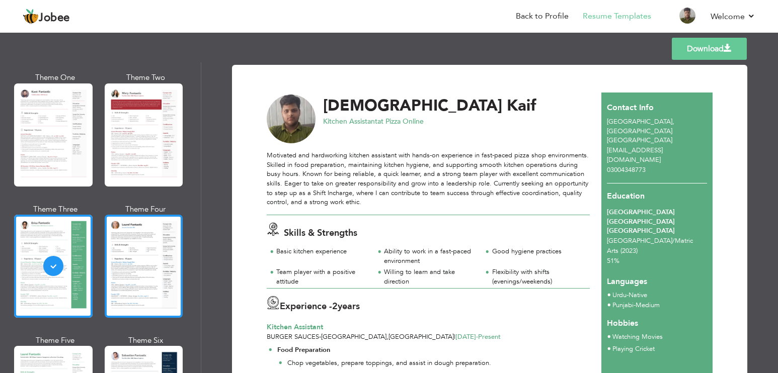
click at [160, 244] on div at bounding box center [144, 266] width 78 height 103
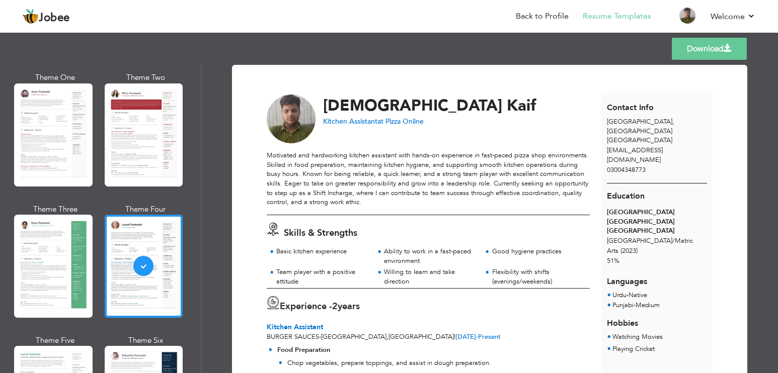
click at [551, 48] on div "Templates Download" at bounding box center [389, 49] width 778 height 32
click at [547, 17] on link "Back to Profile" at bounding box center [542, 17] width 53 height 12
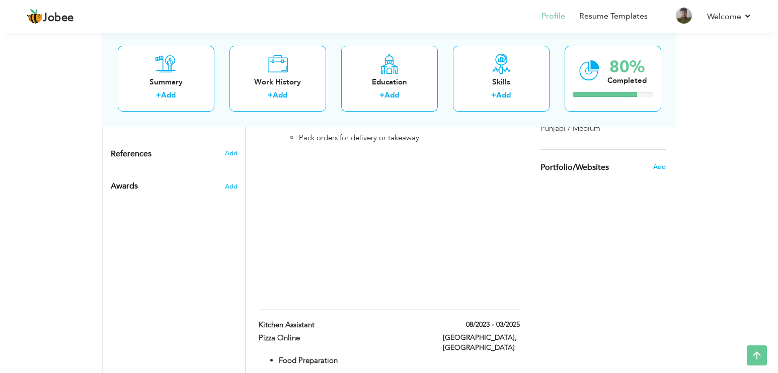
scroll to position [552, 0]
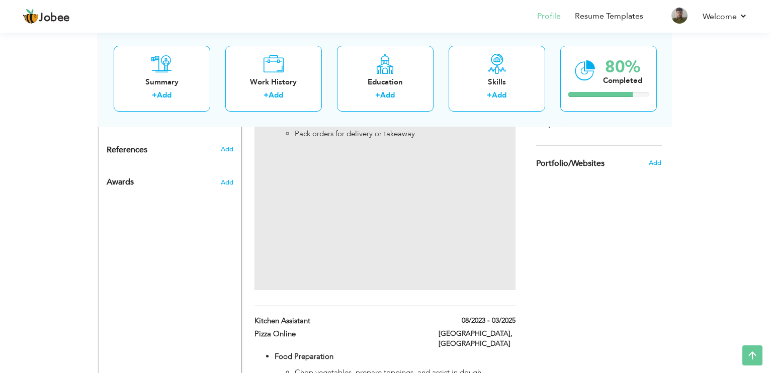
click at [381, 240] on p "Pack orders for delivery or takeaway." at bounding box center [405, 209] width 220 height 161
type input "Kitchen Assistant"
type input "Burger Sauces"
type input "04/2025"
type input "[GEOGRAPHIC_DATA]"
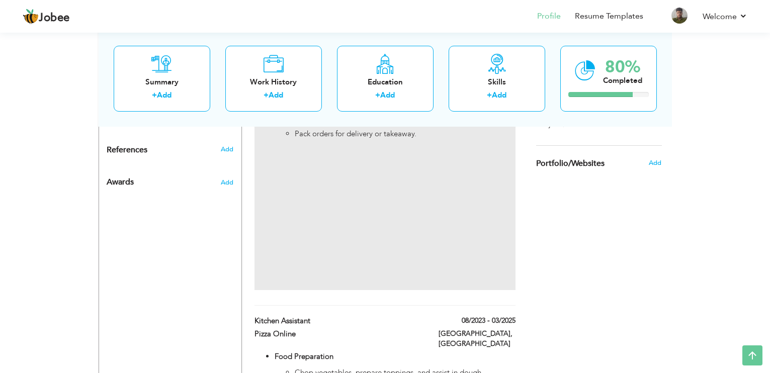
type input "[GEOGRAPHIC_DATA]"
checkbox input "true"
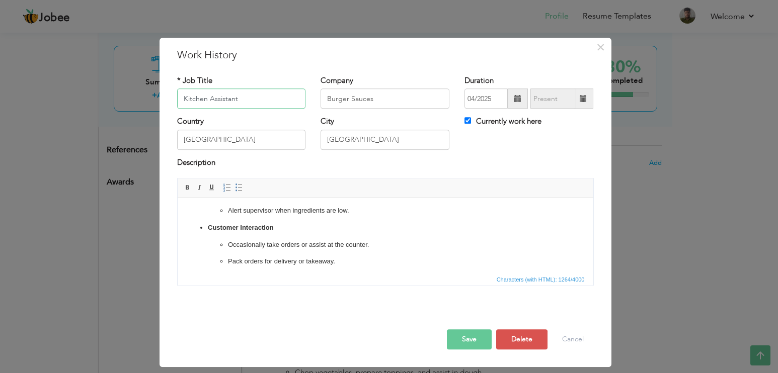
scroll to position [257, 0]
click at [414, 254] on ul "Occasionally take orders or assist at the counter. Pack orders for delivery or …" at bounding box center [384, 327] width 355 height 174
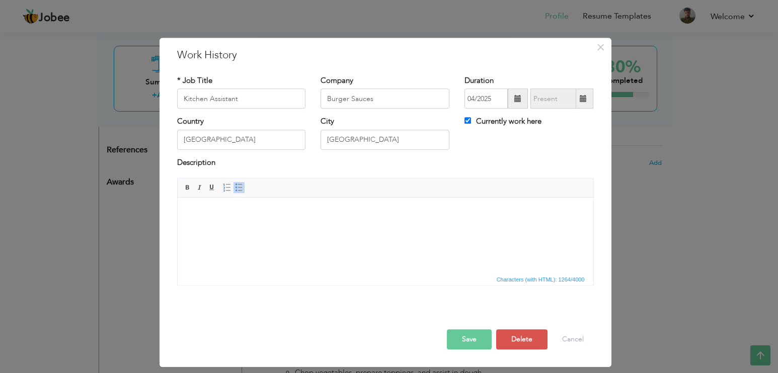
scroll to position [307, 0]
click at [396, 219] on p "Pack orders for delivery or takeaway." at bounding box center [384, 285] width 315 height 157
click at [464, 337] on button "Save" at bounding box center [469, 339] width 45 height 20
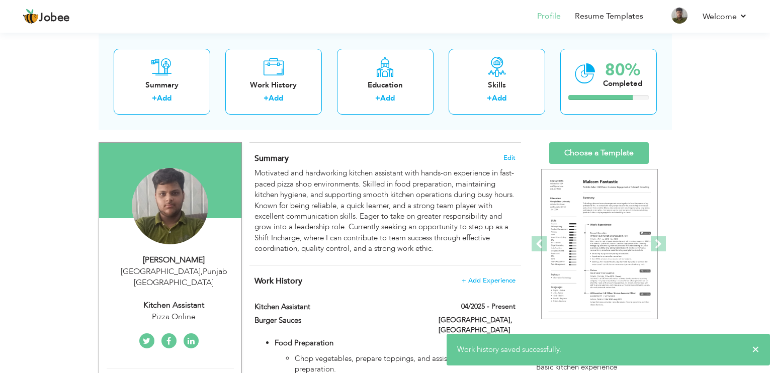
scroll to position [0, 0]
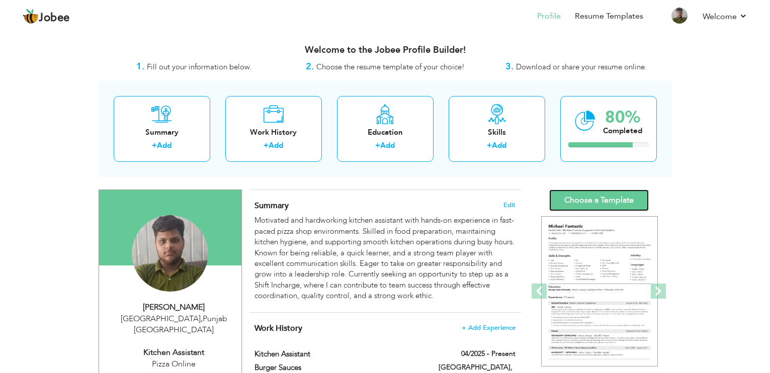
click at [604, 200] on link "Choose a Template" at bounding box center [599, 201] width 100 height 22
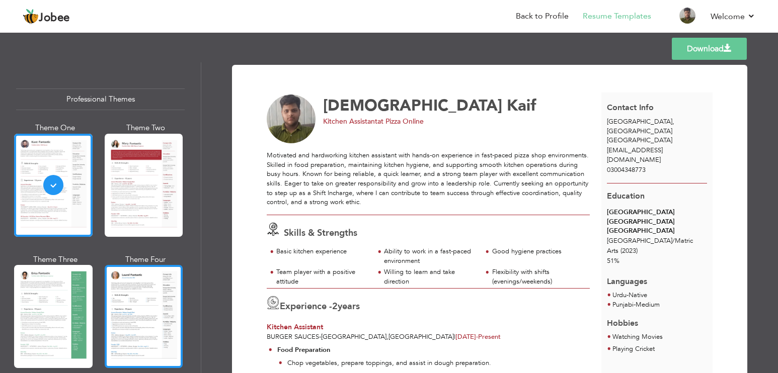
click at [121, 316] on div at bounding box center [144, 316] width 78 height 103
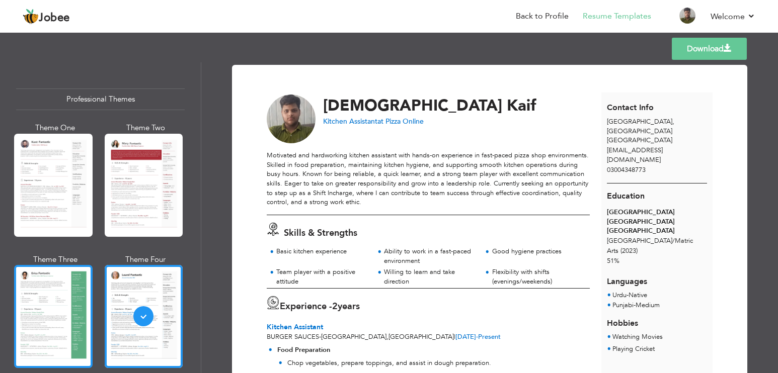
click at [74, 294] on div at bounding box center [53, 316] width 78 height 103
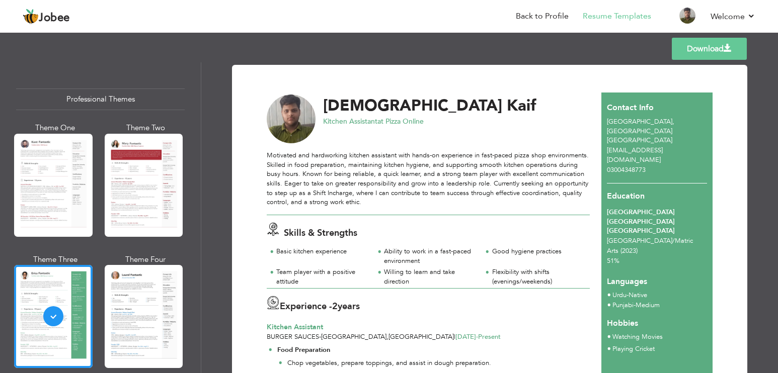
click at [691, 44] on link "Download" at bounding box center [709, 49] width 75 height 22
